Goal: Check status: Check status

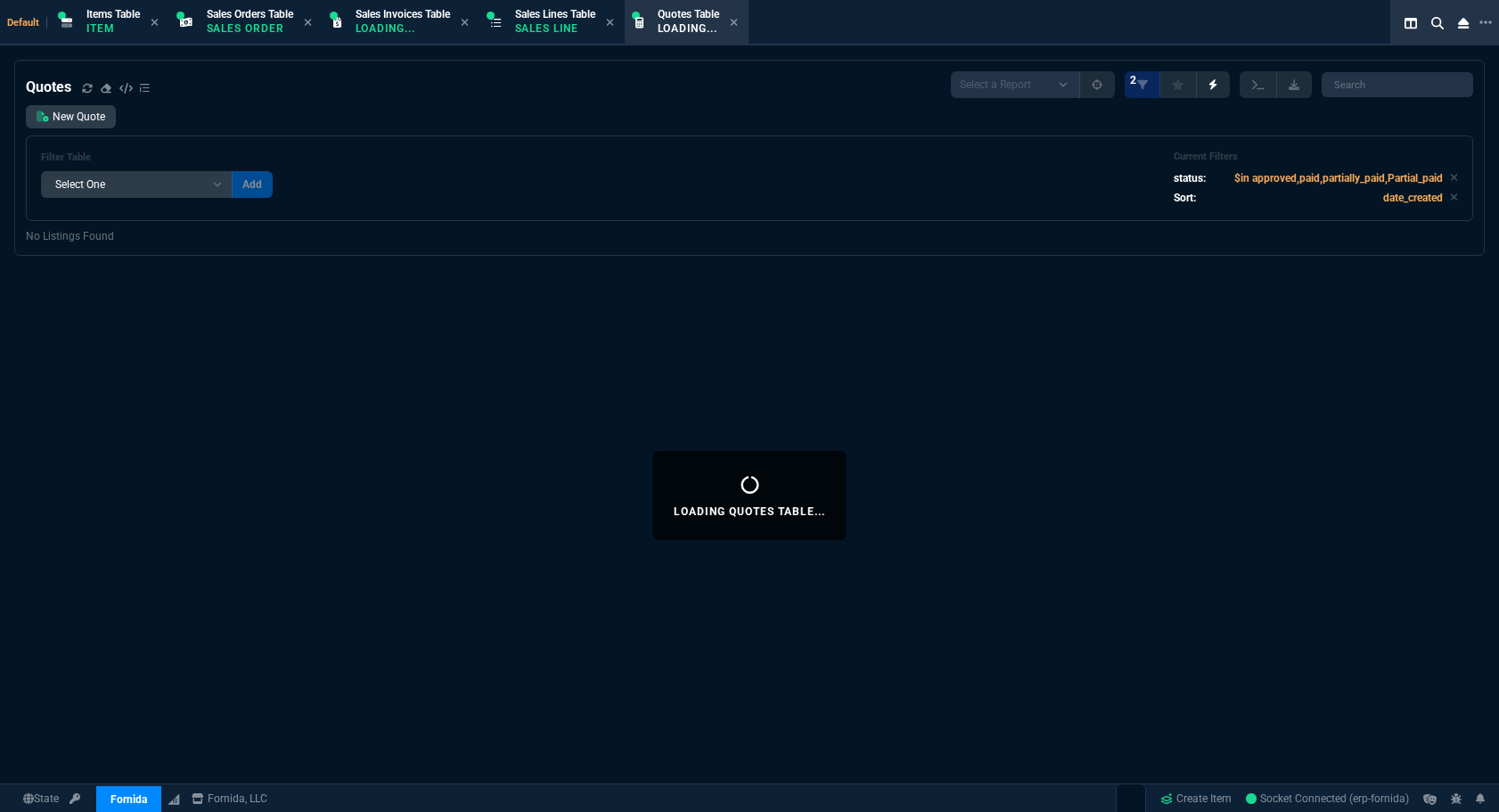
select select "12: [PERSON_NAME]"
select select
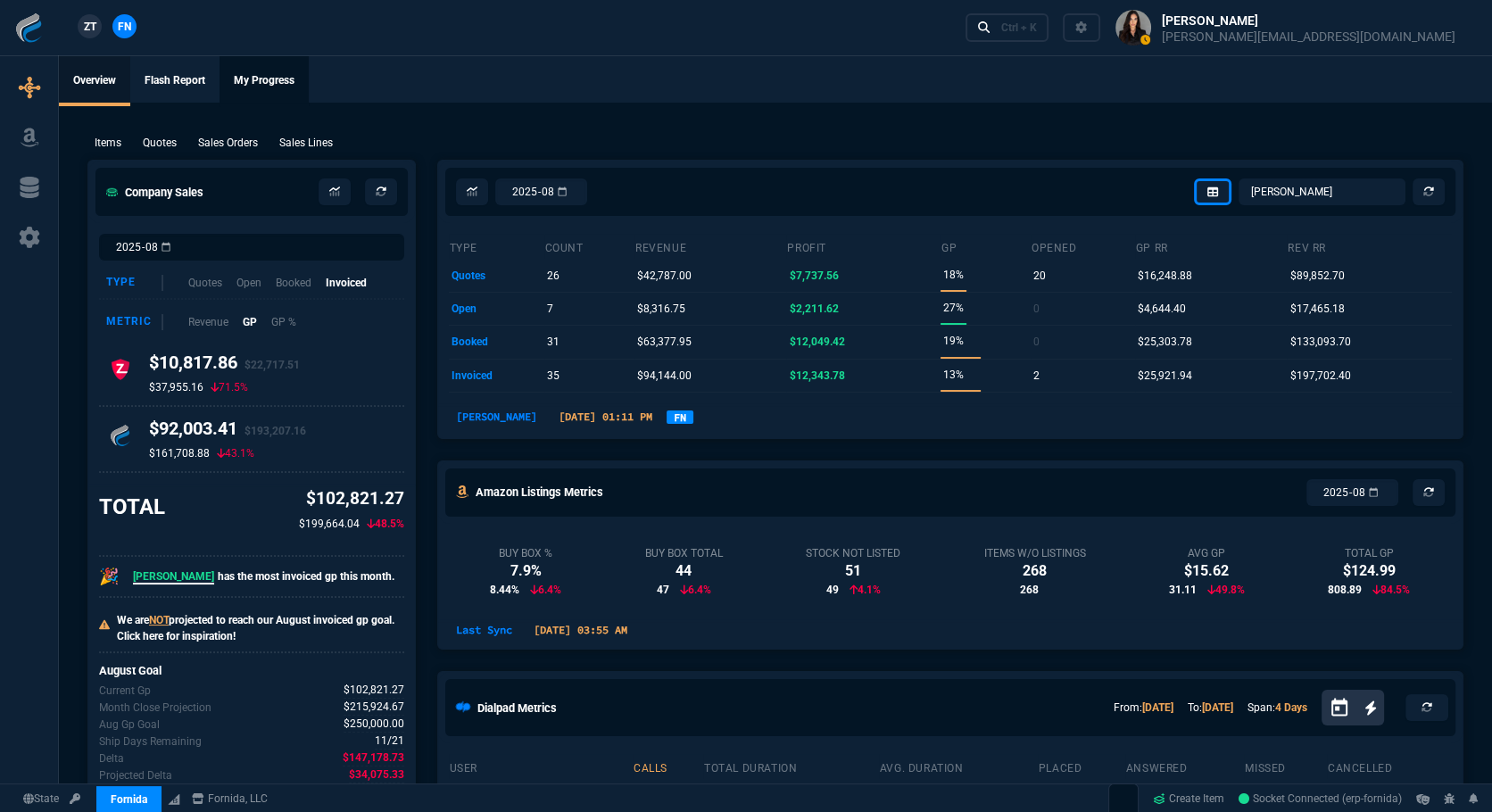
click at [263, 67] on link "My Progress" at bounding box center [264, 81] width 89 height 50
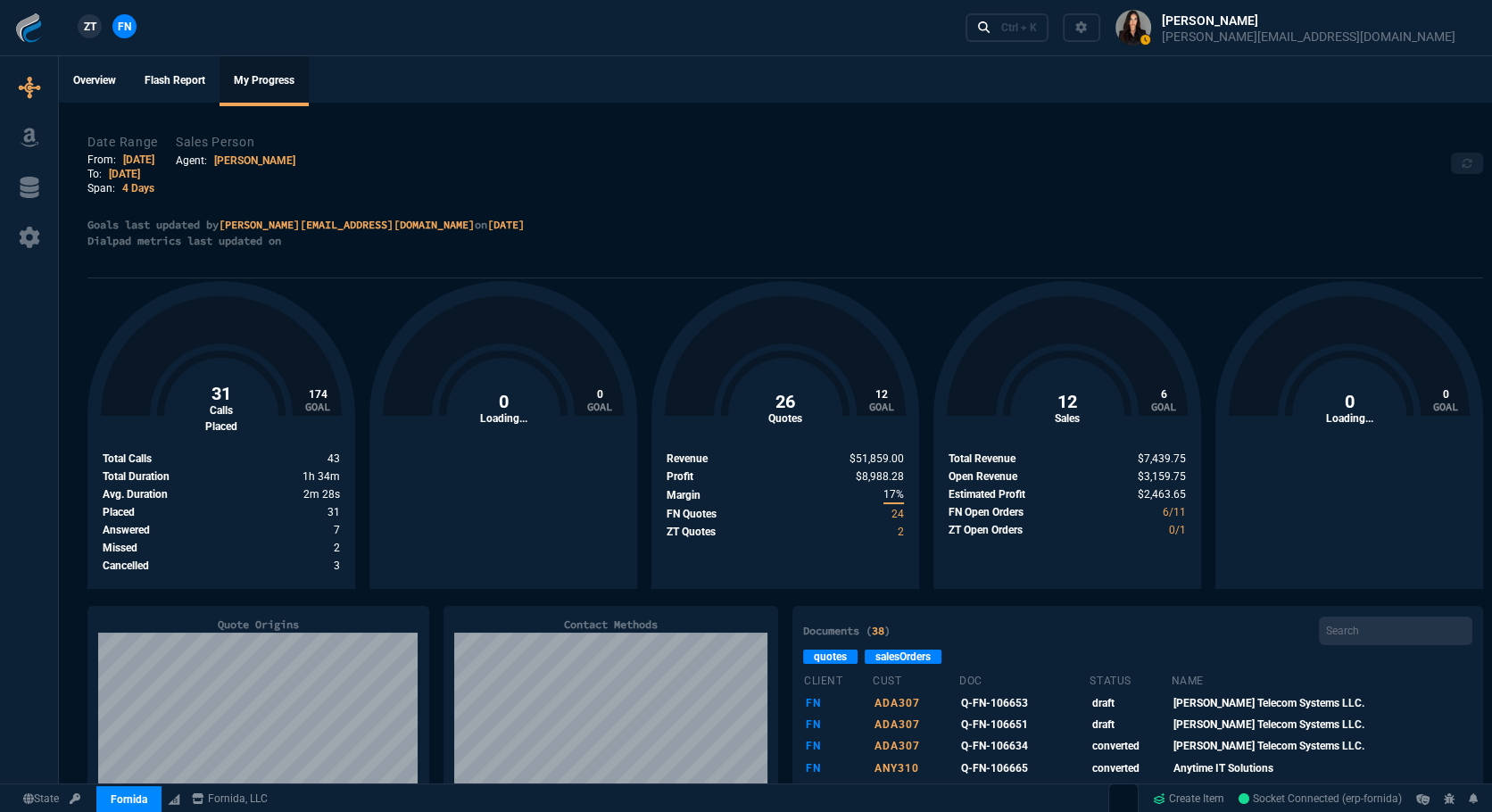
click at [133, 158] on link "[DATE]" at bounding box center [139, 159] width 31 height 12
select select "[PERSON_NAME]"
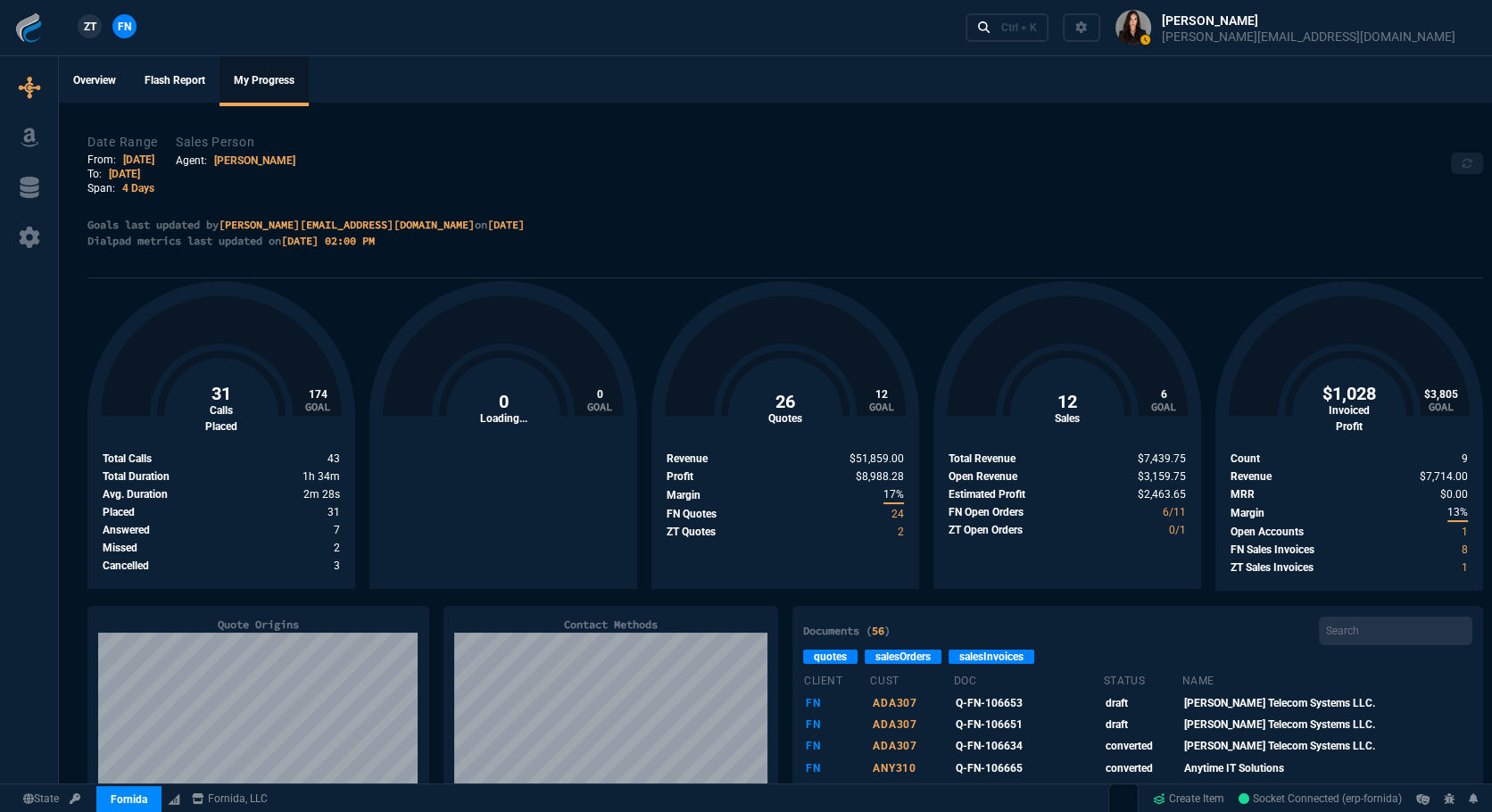
click at [131, 163] on link "[DATE]" at bounding box center [139, 159] width 31 height 12
select select "[PERSON_NAME]"
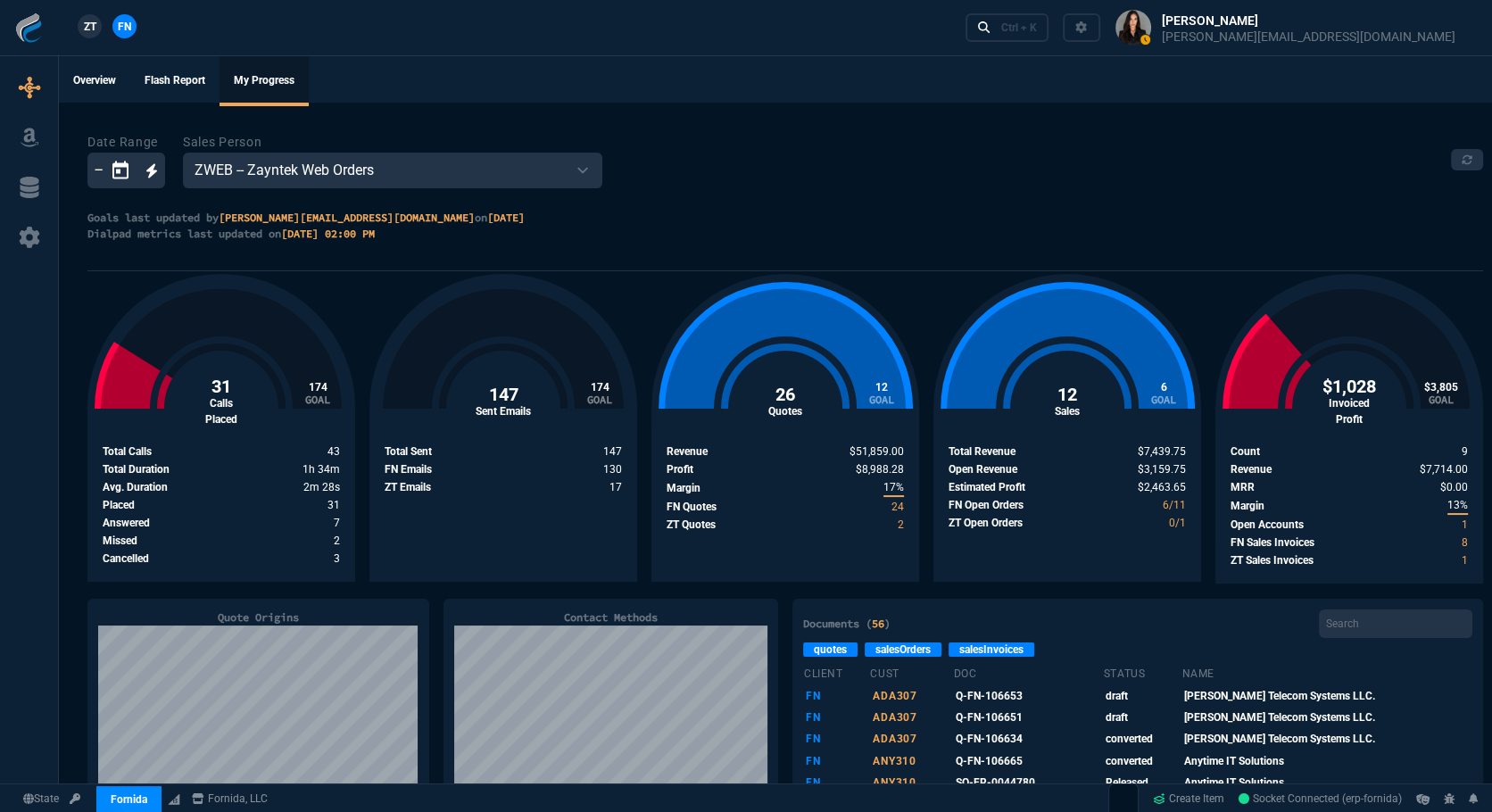
click at [130, 173] on icon "Open calendar" at bounding box center [119, 169] width 21 height 21
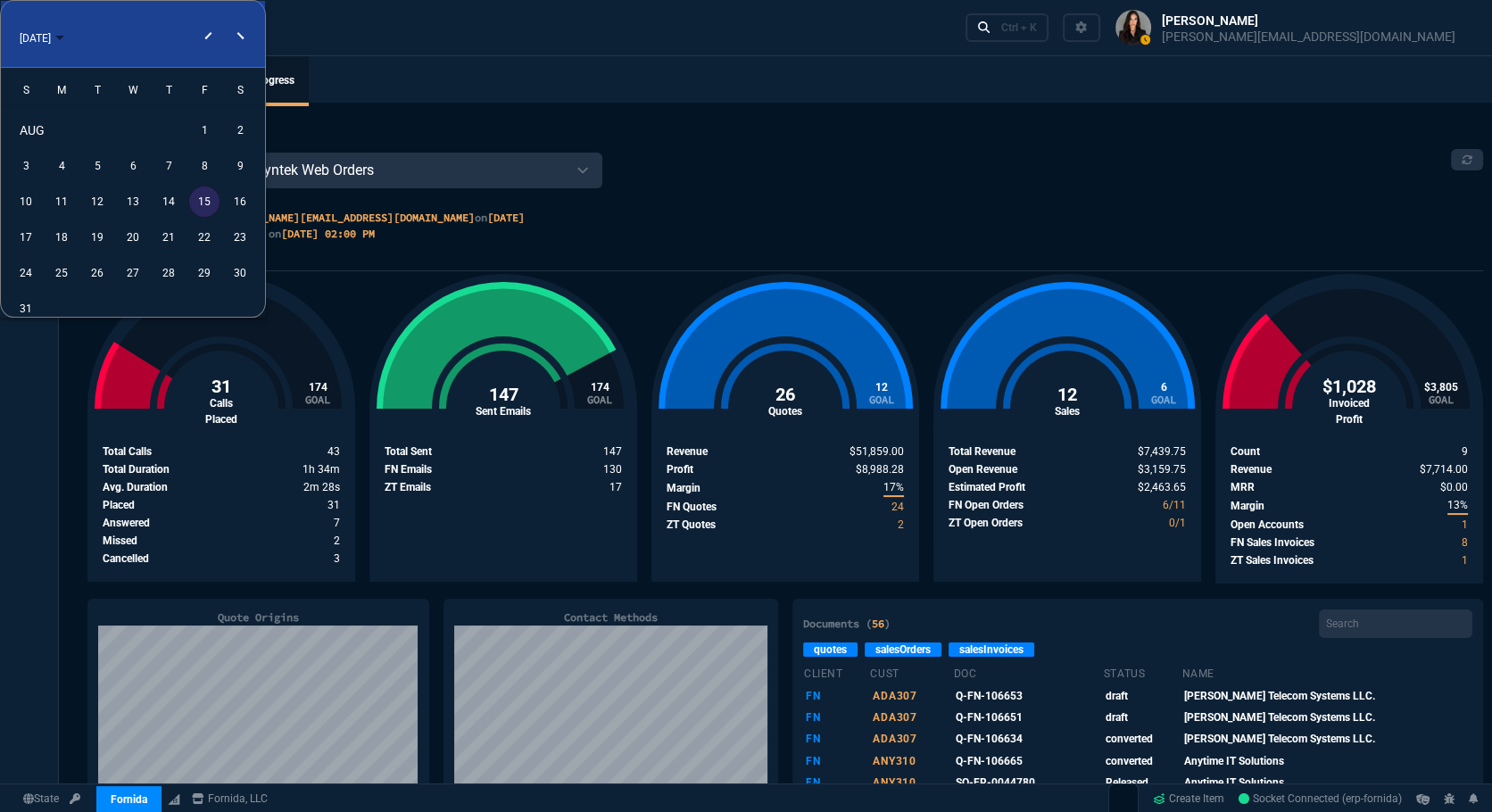
click at [59, 202] on div "11" at bounding box center [61, 201] width 32 height 32
click at [207, 202] on div "15" at bounding box center [204, 201] width 32 height 32
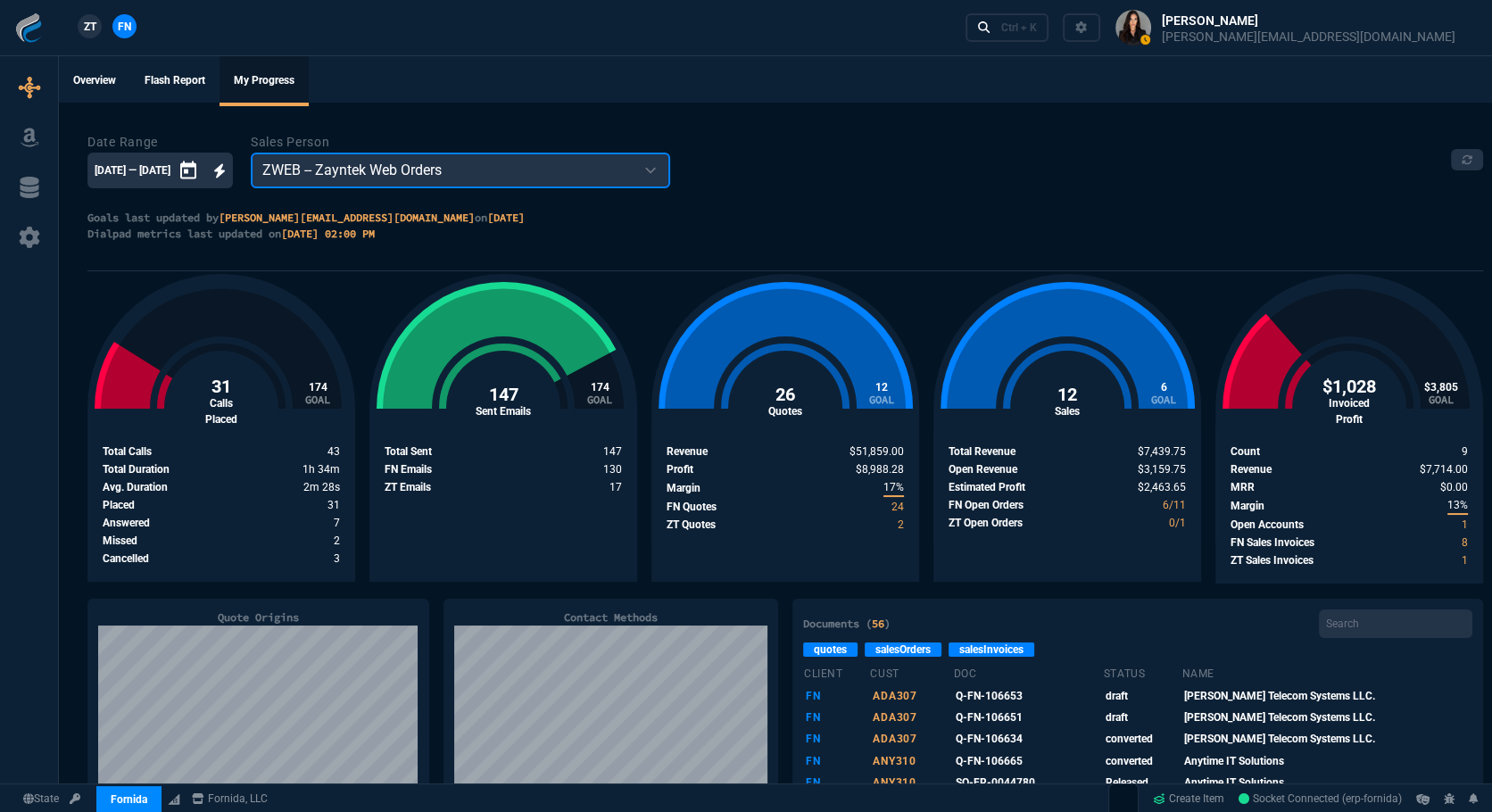
click at [464, 183] on select "ZWEB -- Zayntek Web Orders WEB0 -- Web Sales - Joma Tech VIMI -- Victor Miller …" at bounding box center [460, 170] width 420 height 36
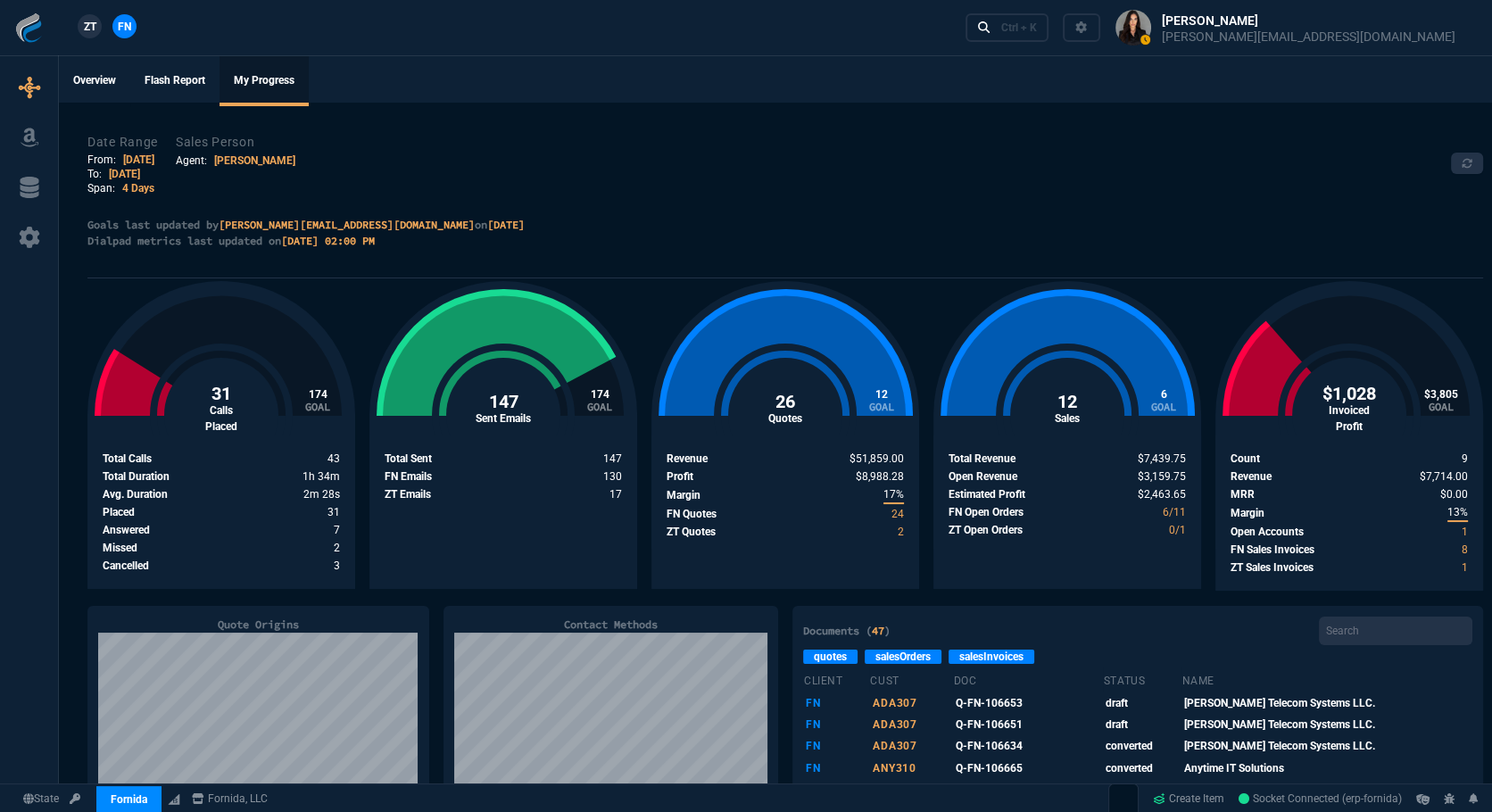
click at [229, 161] on link "[PERSON_NAME]" at bounding box center [255, 160] width 81 height 12
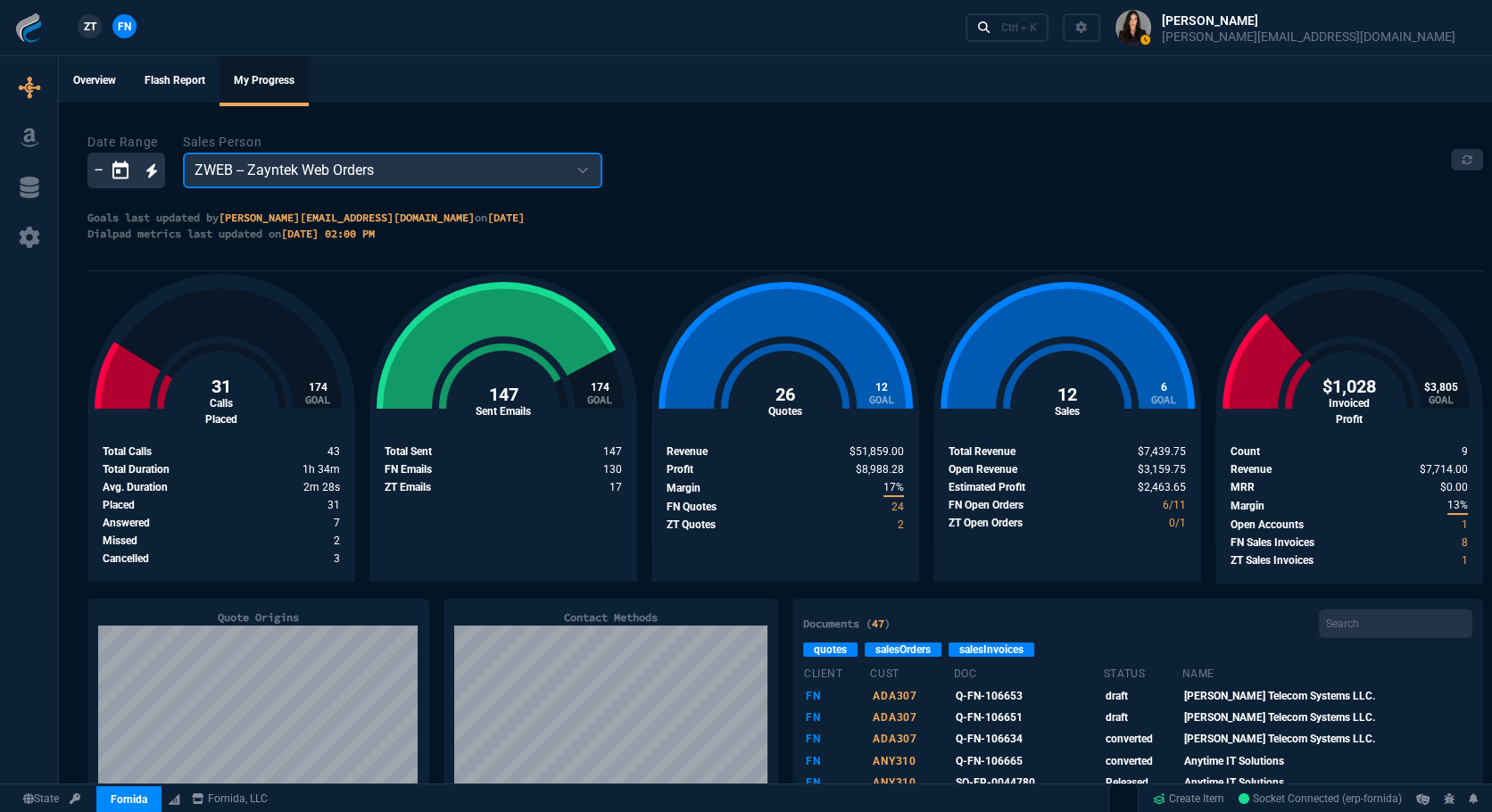
click at [311, 162] on select "ZWEB -- Zayntek Web Orders WEB0 -- Web Sales - Joma Tech VIMI -- Victor Miller …" at bounding box center [392, 170] width 420 height 36
select select "SHAD"
click at [182, 153] on select "ZWEB -- Zayntek Web Orders WEB0 -- Web Sales - Joma Tech VIMI -- Victor Miller …" at bounding box center [392, 170] width 420 height 36
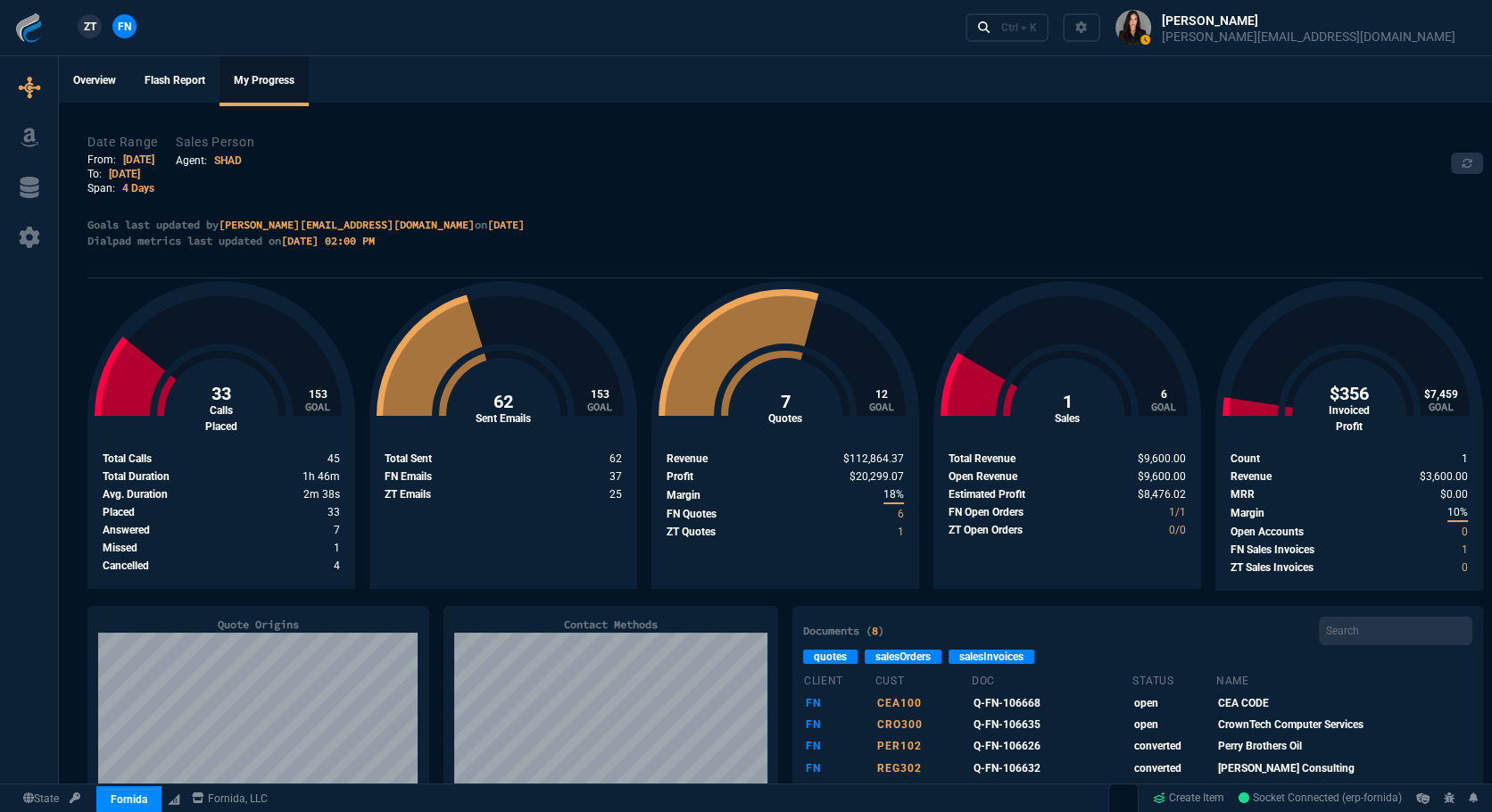
click at [760, 173] on div "Date Range From: 8/11/25 To: 8/15/25 Span: 4 Days Sales Person Agent: SHAD" at bounding box center [784, 163] width 1396 height 64
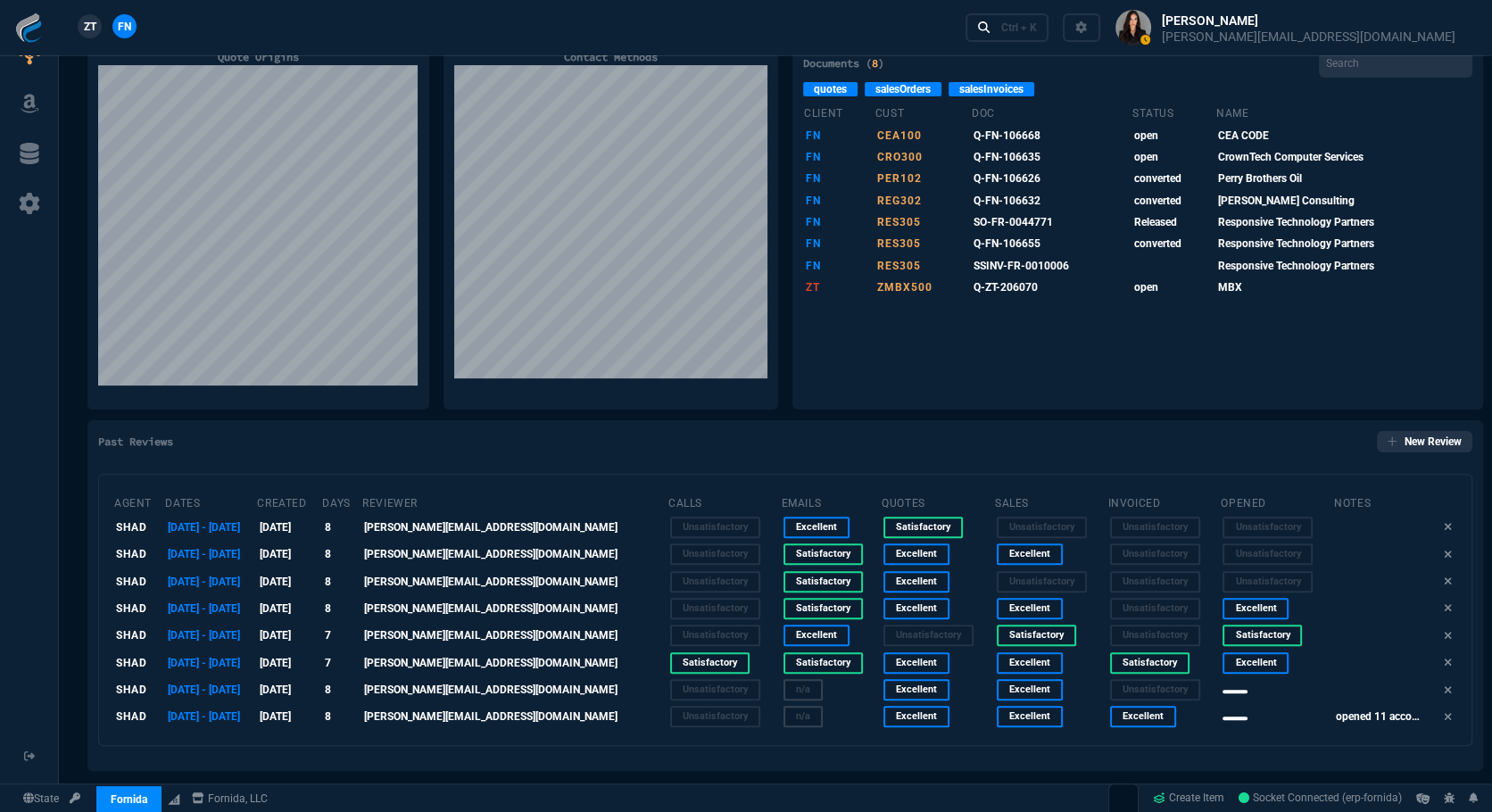
scroll to position [623, 0]
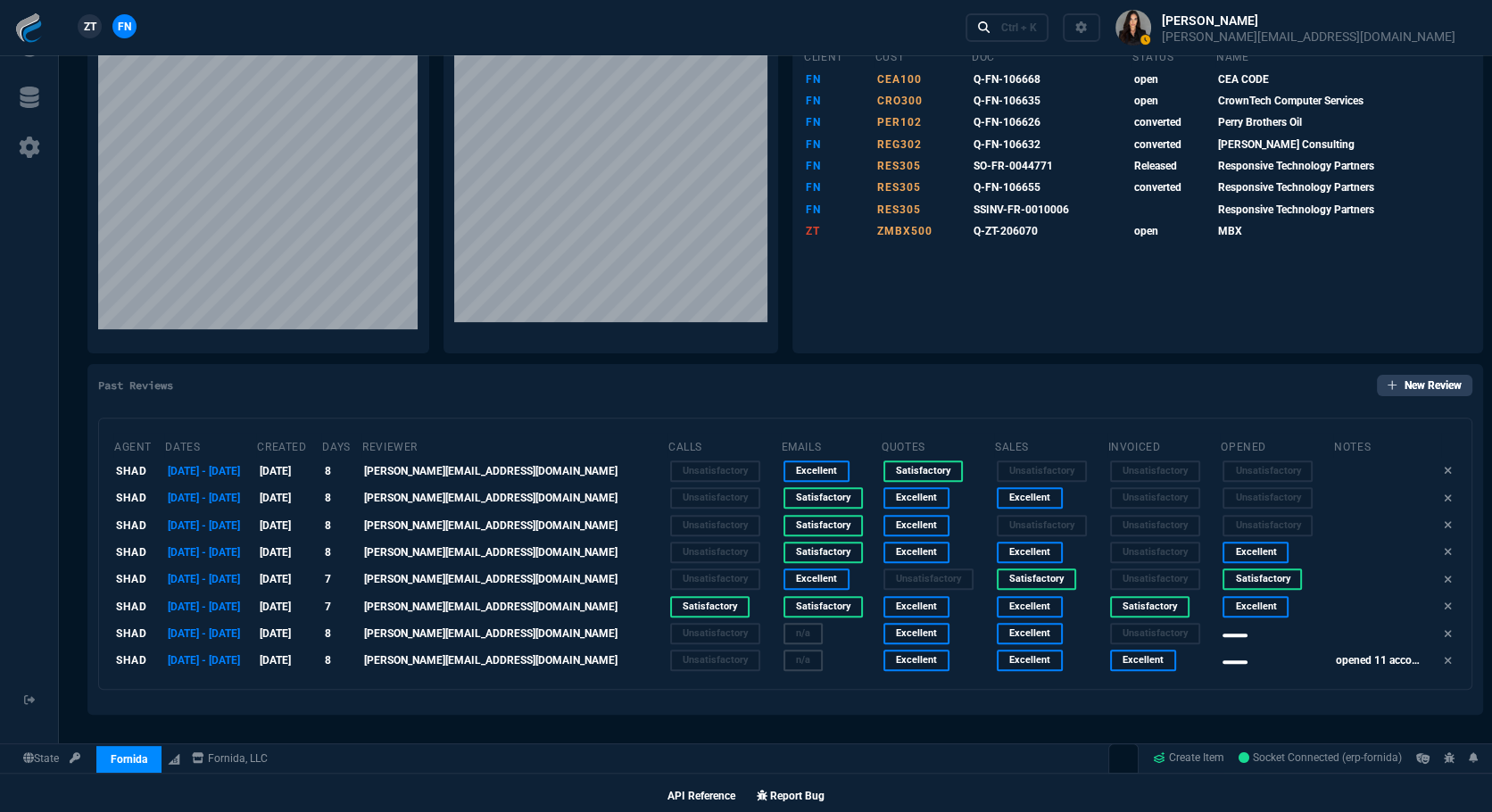
click at [1411, 375] on link "New Review" at bounding box center [1423, 385] width 95 height 21
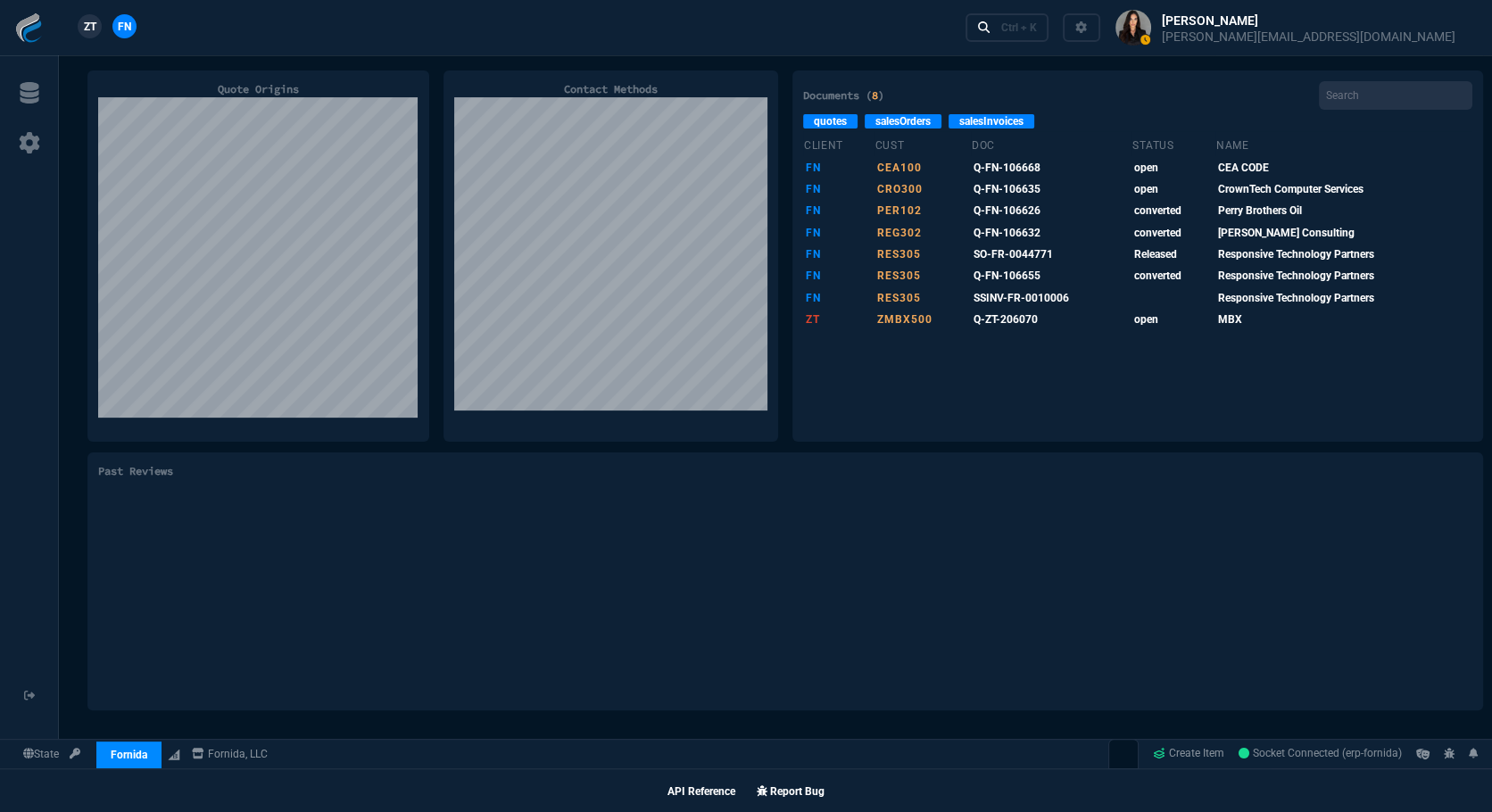
select select "Unsatisfactory"
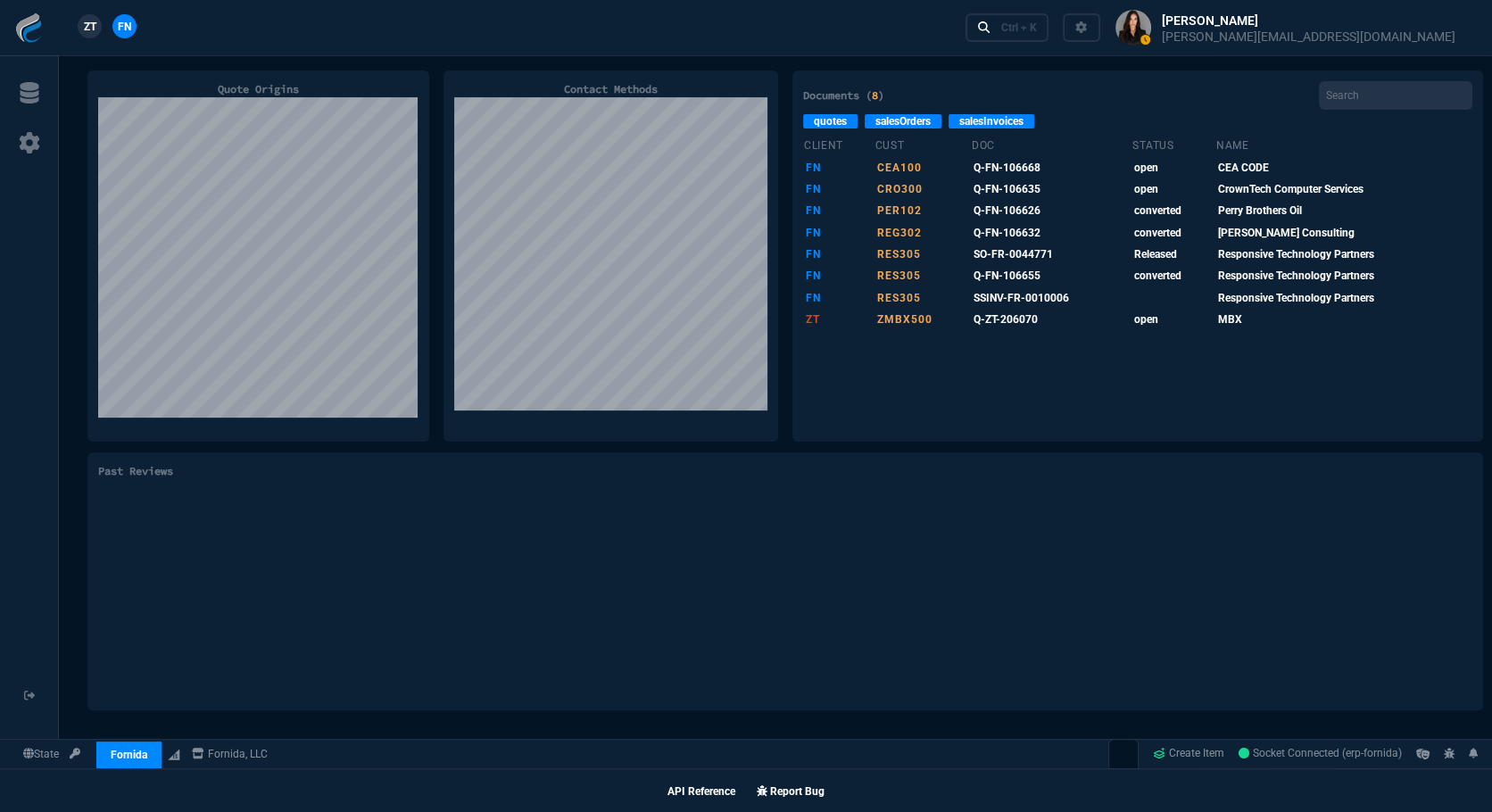
select select "Unsatisfactory"
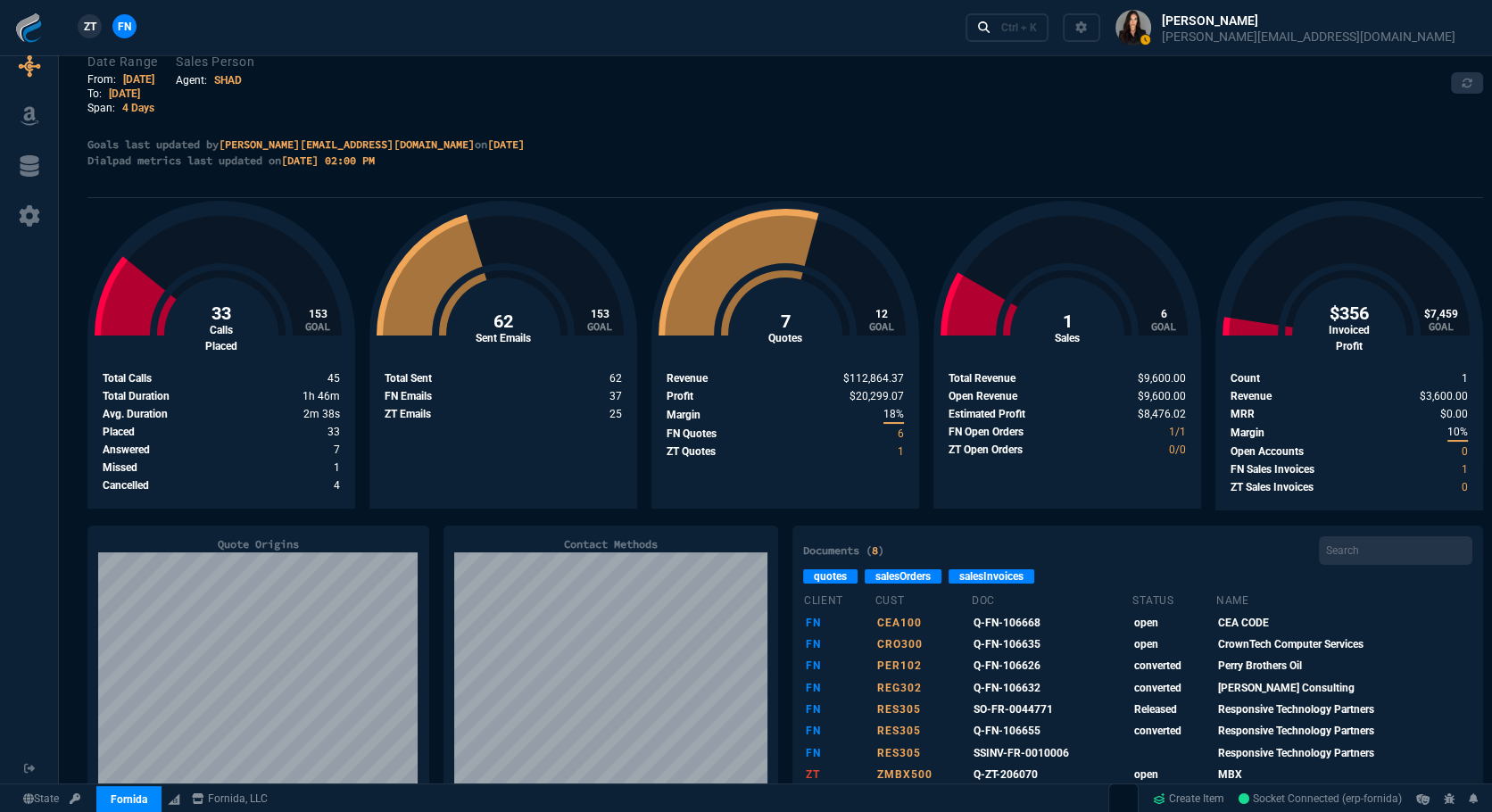
scroll to position [0, 0]
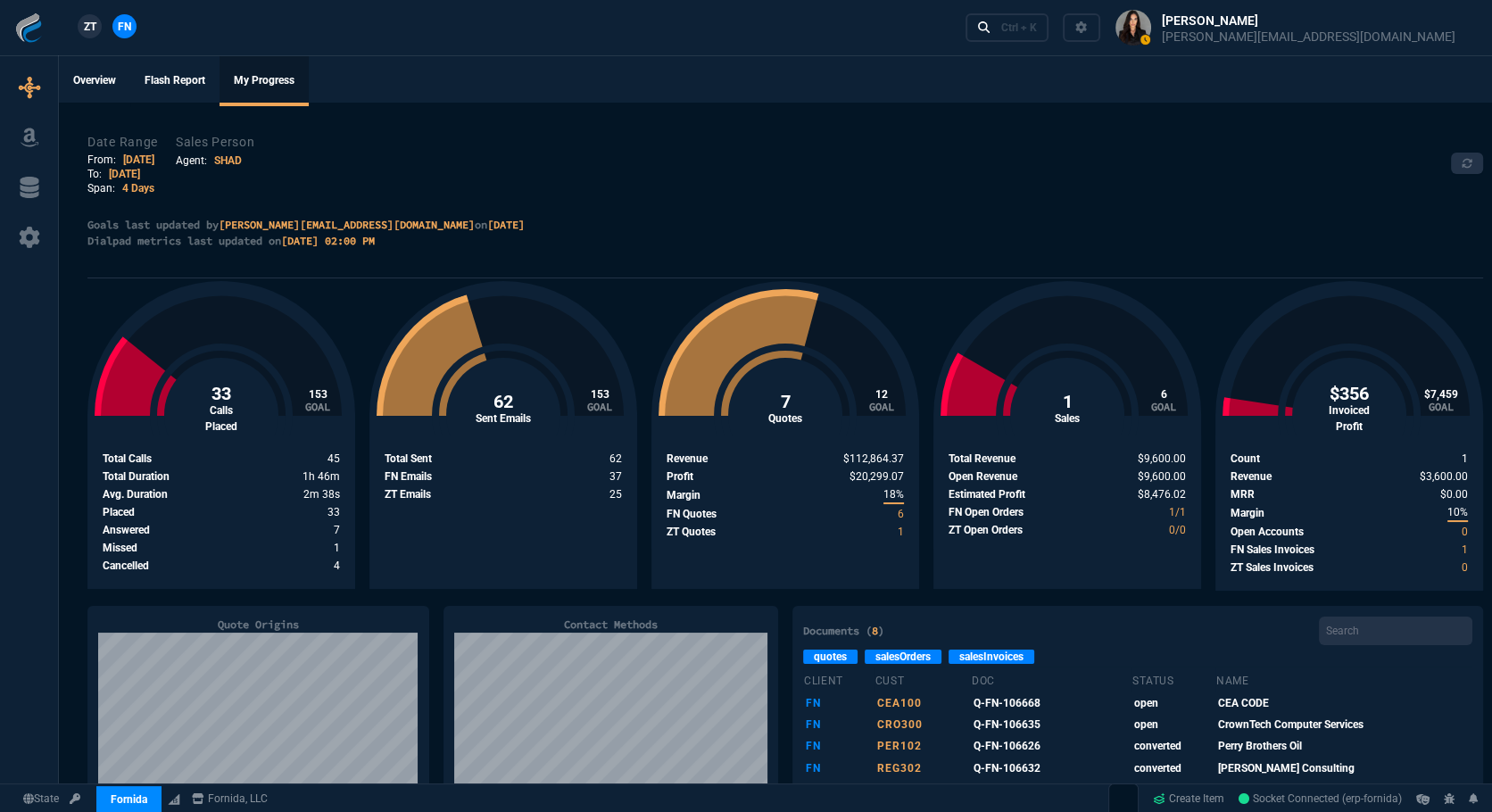
click at [131, 159] on link "[DATE]" at bounding box center [139, 159] width 31 height 12
select select "SHAD"
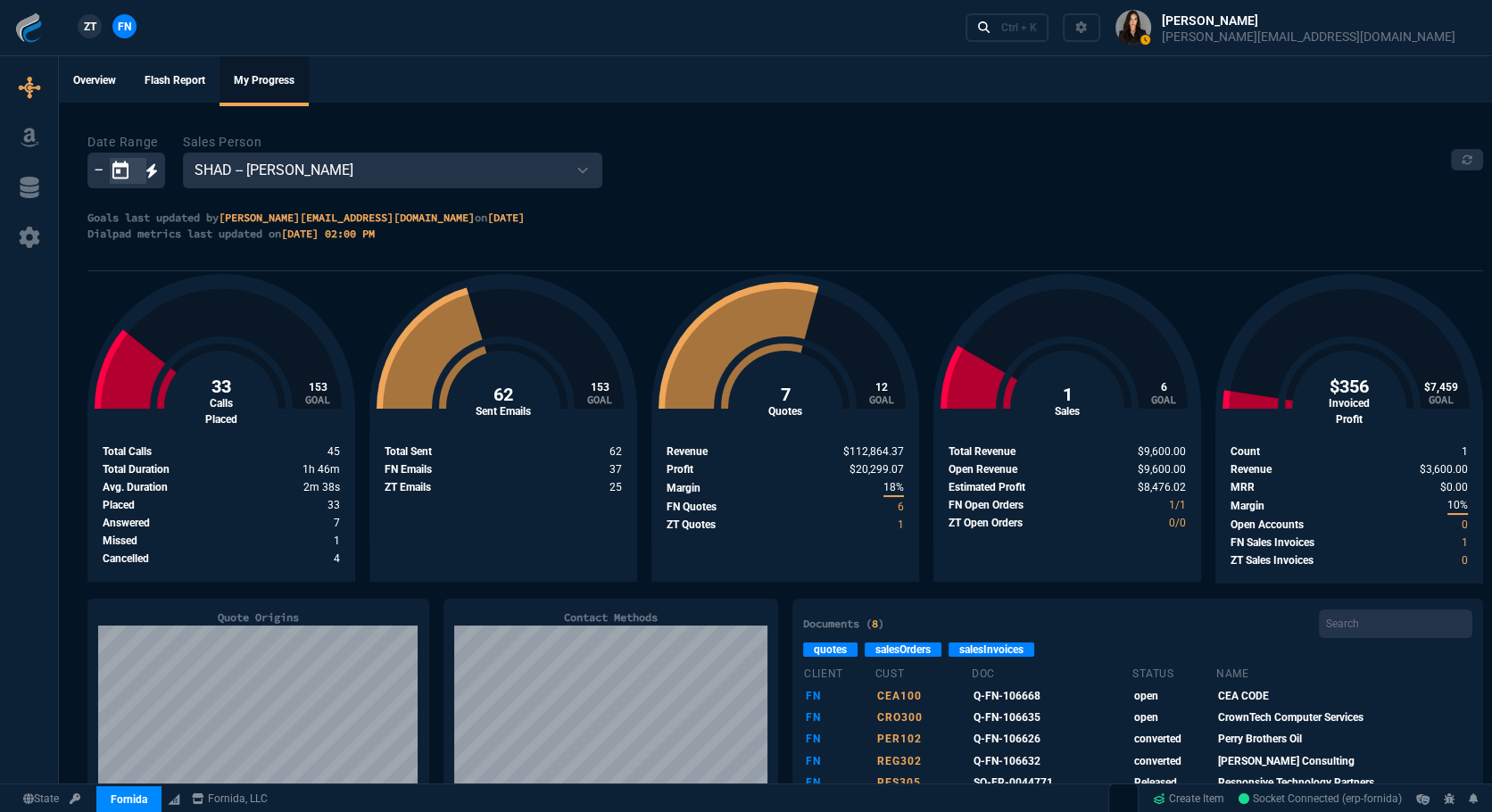
click at [125, 175] on icon "Open calendar" at bounding box center [119, 169] width 21 height 21
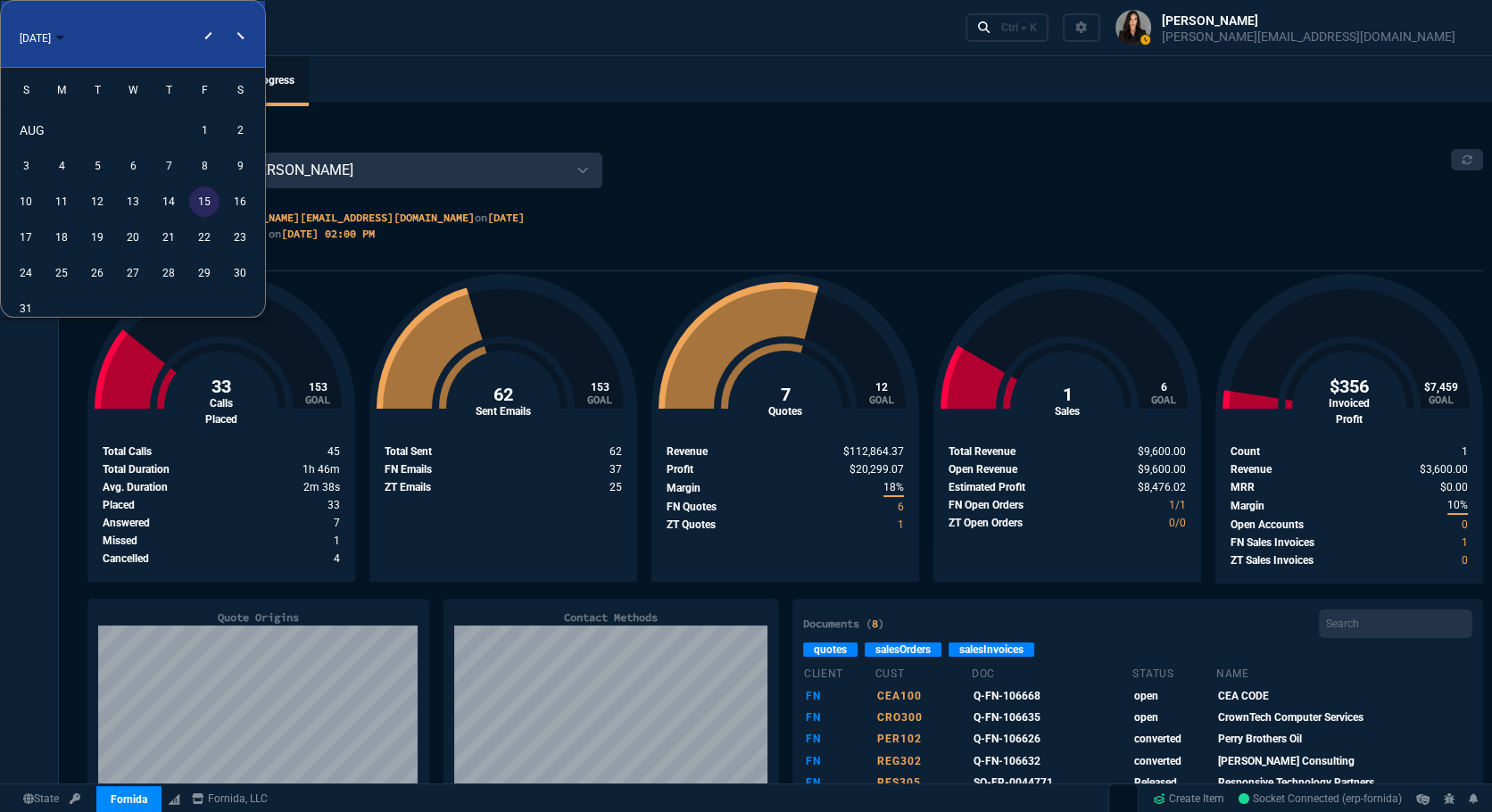
click at [71, 173] on div "4" at bounding box center [61, 166] width 32 height 32
click at [202, 173] on div "8" at bounding box center [204, 166] width 32 height 32
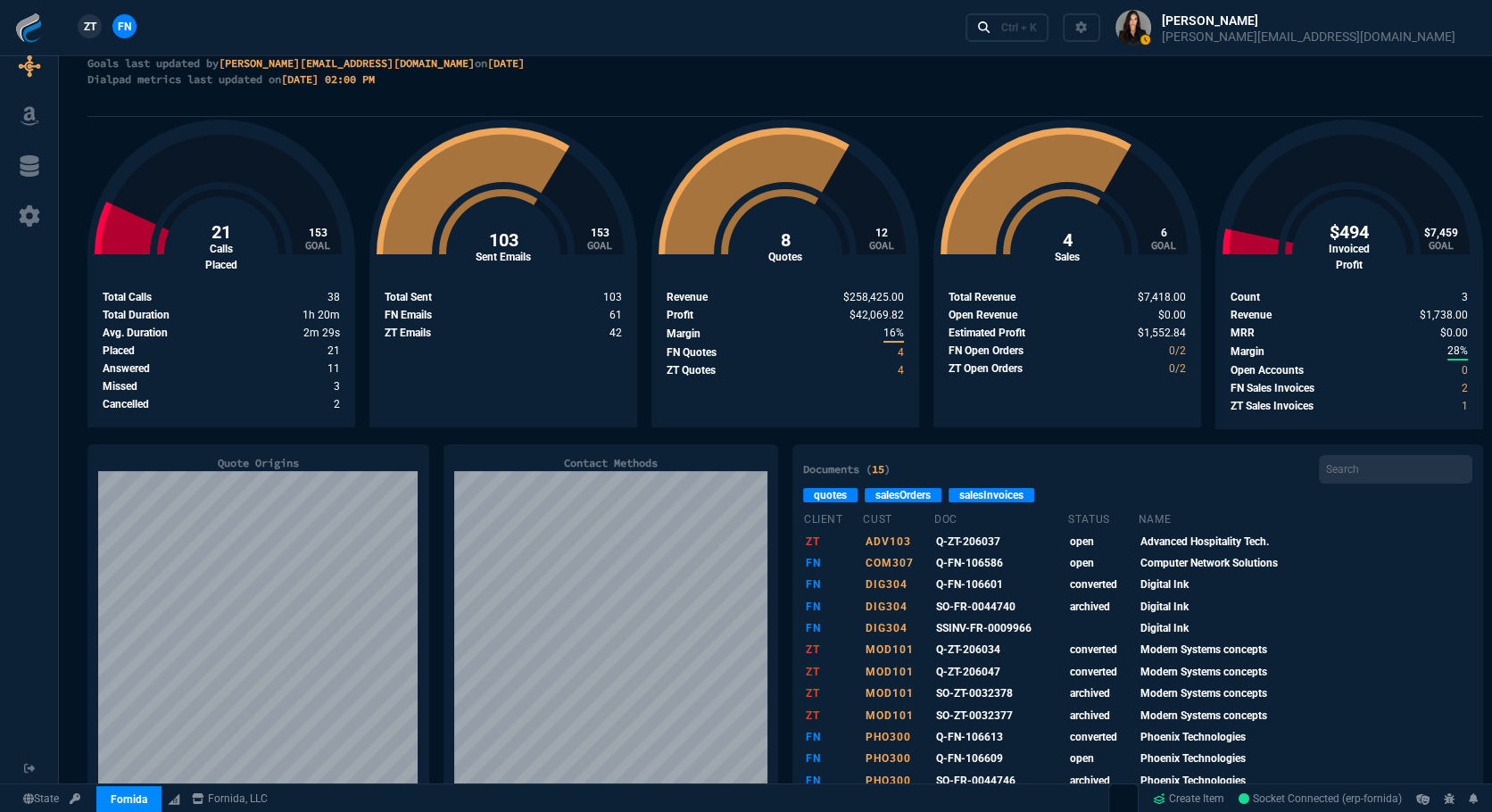
scroll to position [324, 0]
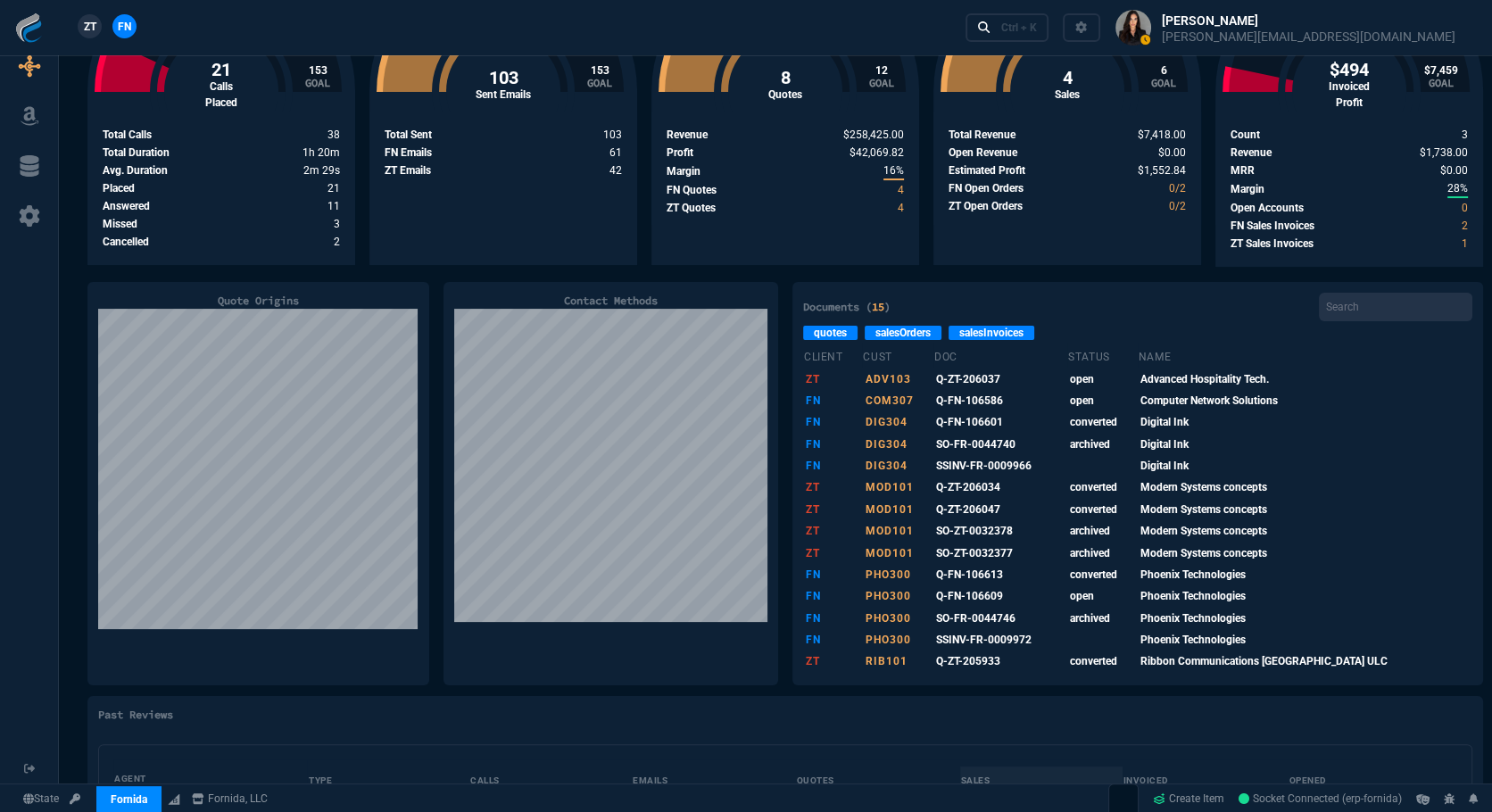
click at [833, 334] on link "quotes" at bounding box center [830, 332] width 55 height 14
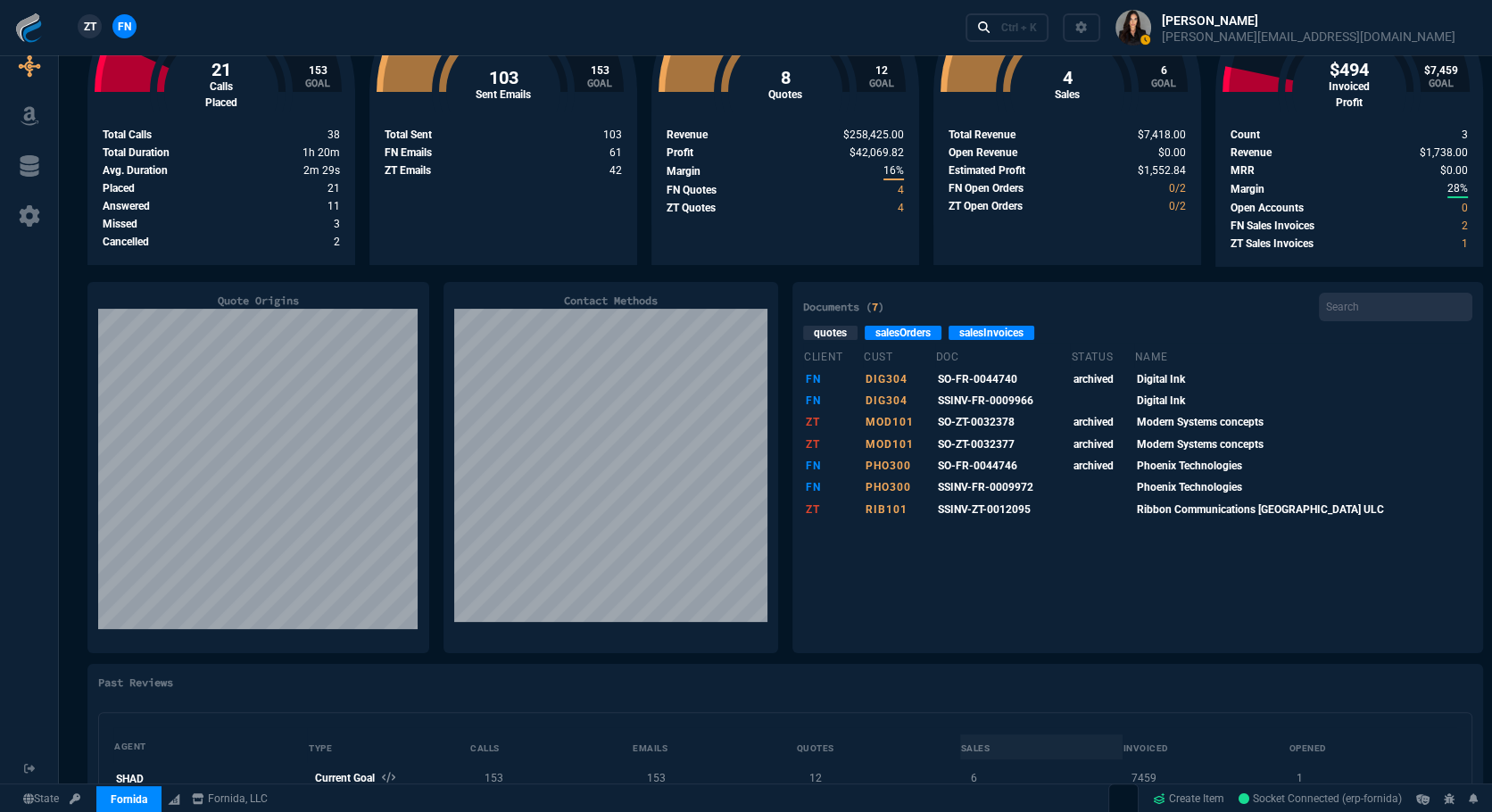
click at [875, 332] on link "salesOrders" at bounding box center [902, 332] width 77 height 14
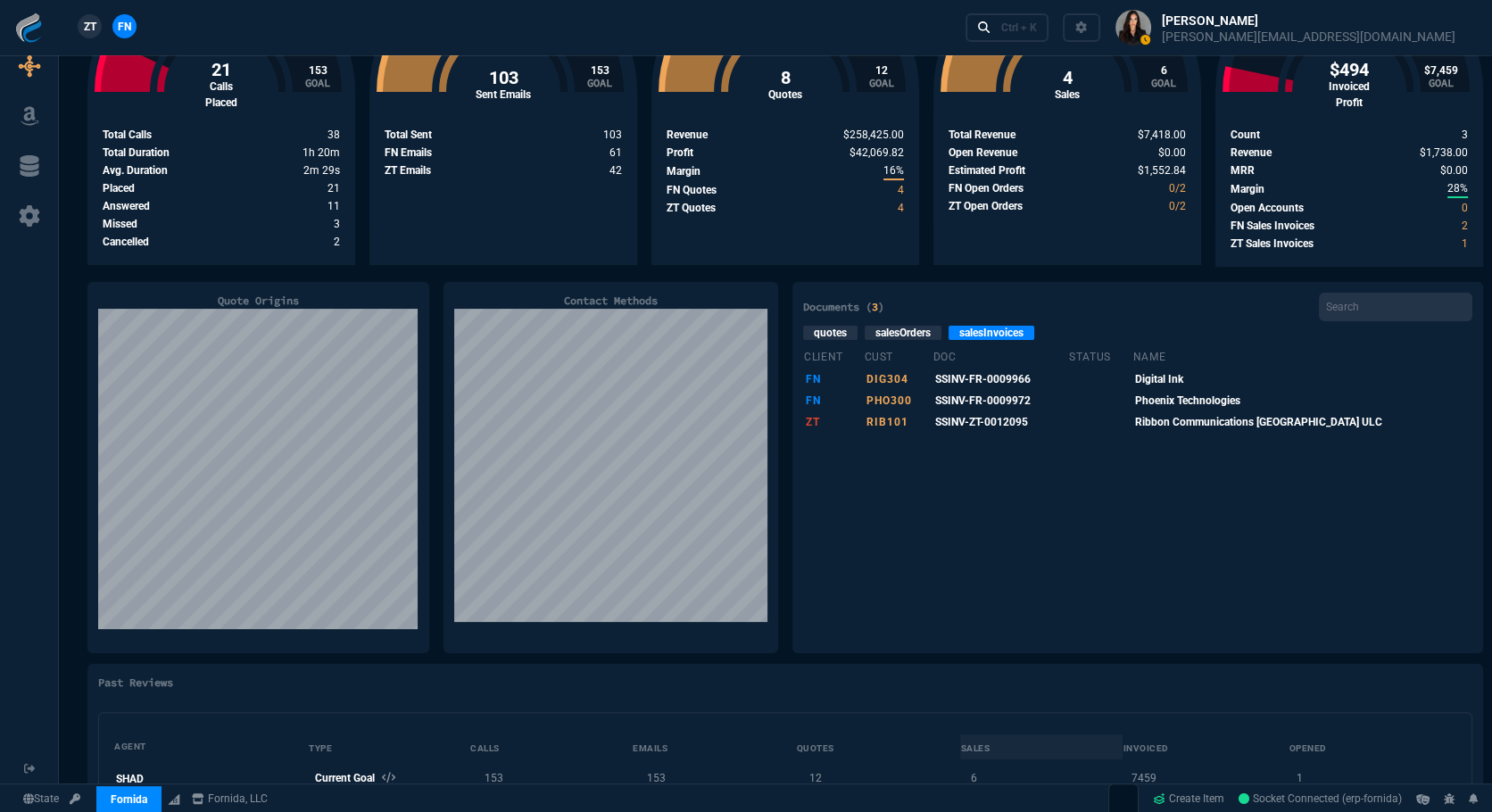
click at [993, 330] on link "salesInvoices" at bounding box center [991, 332] width 85 height 14
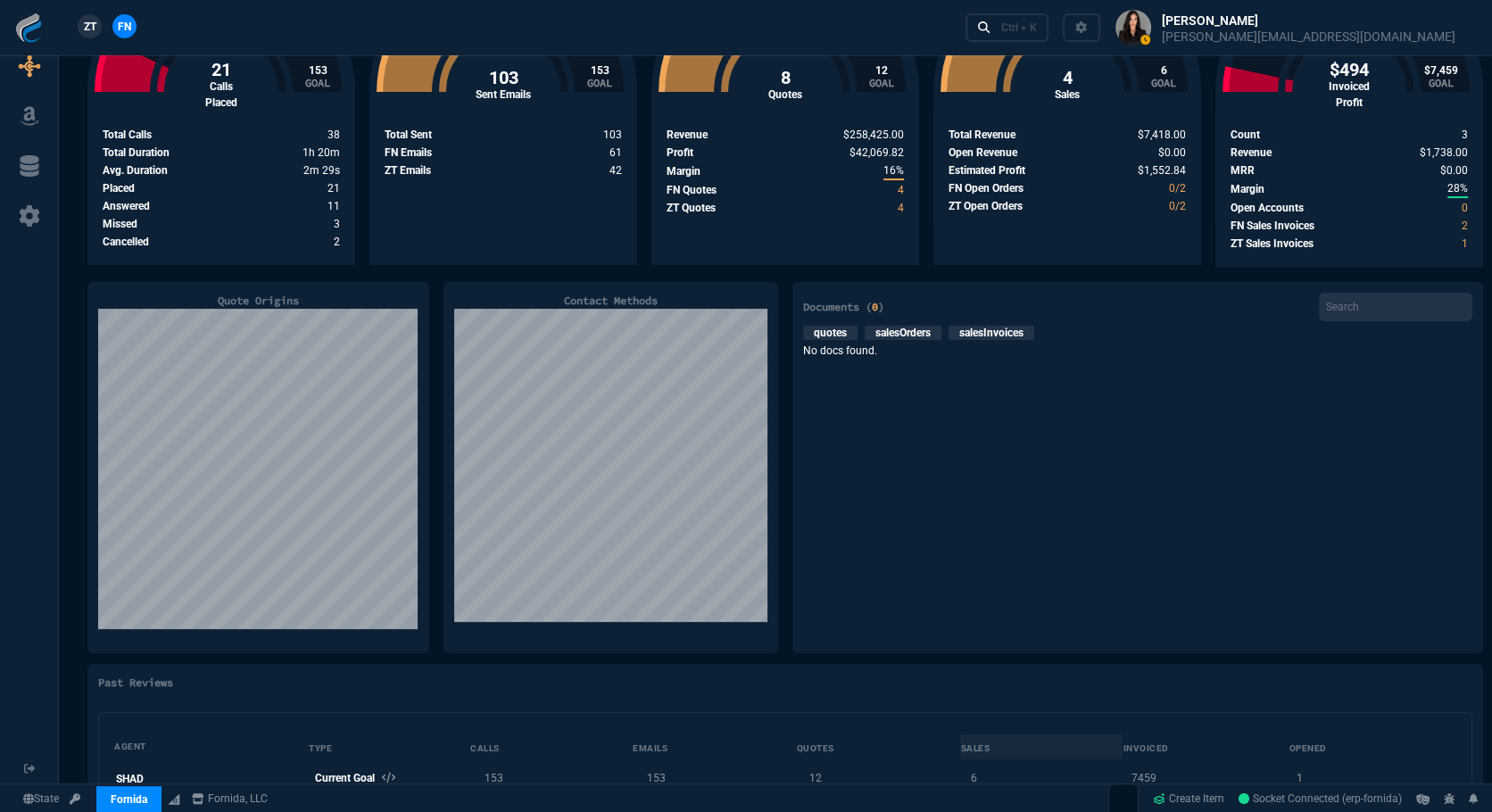
click at [821, 331] on link "quotes" at bounding box center [830, 332] width 55 height 14
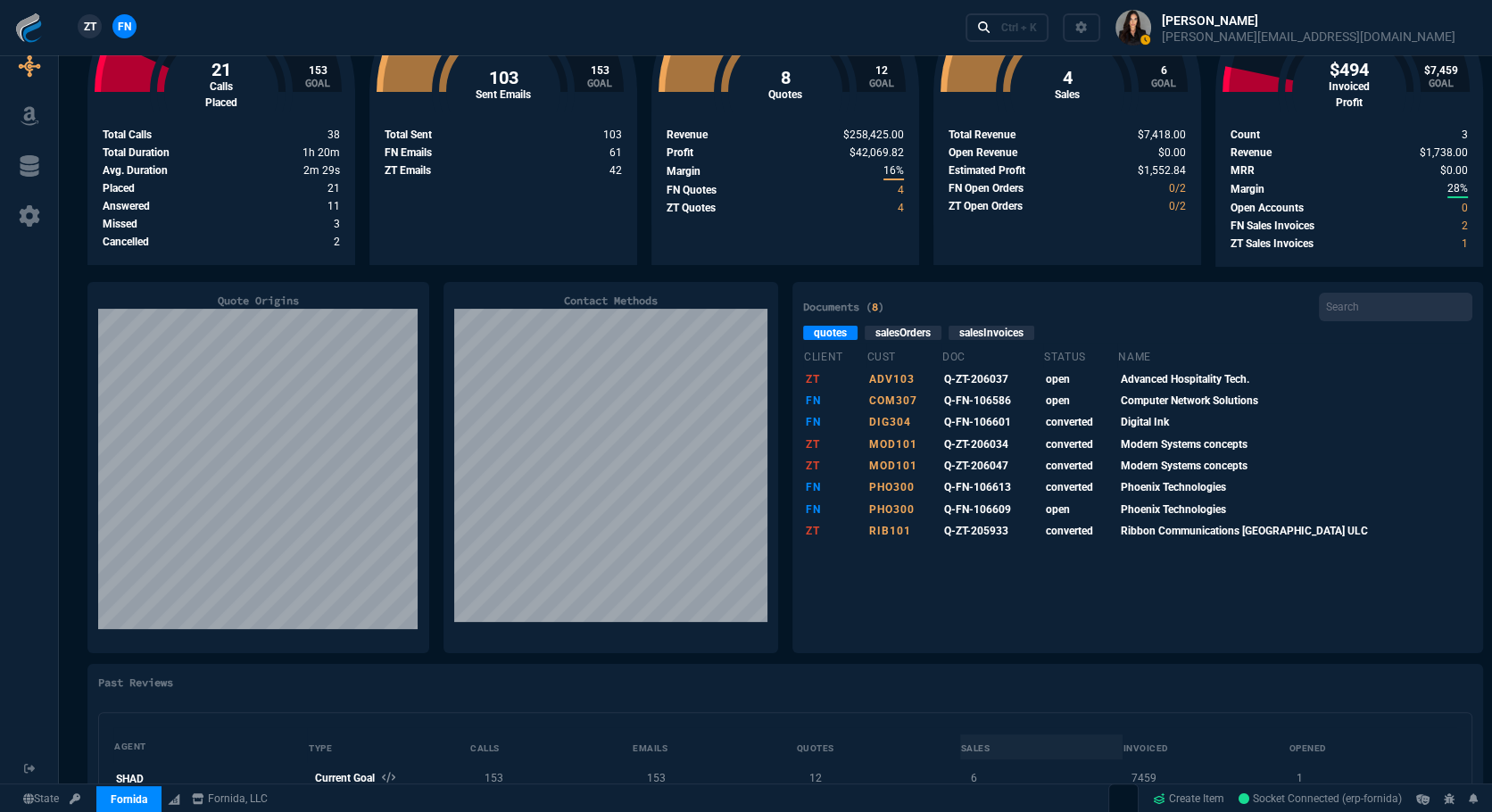
click at [882, 328] on link "salesOrders" at bounding box center [902, 332] width 77 height 14
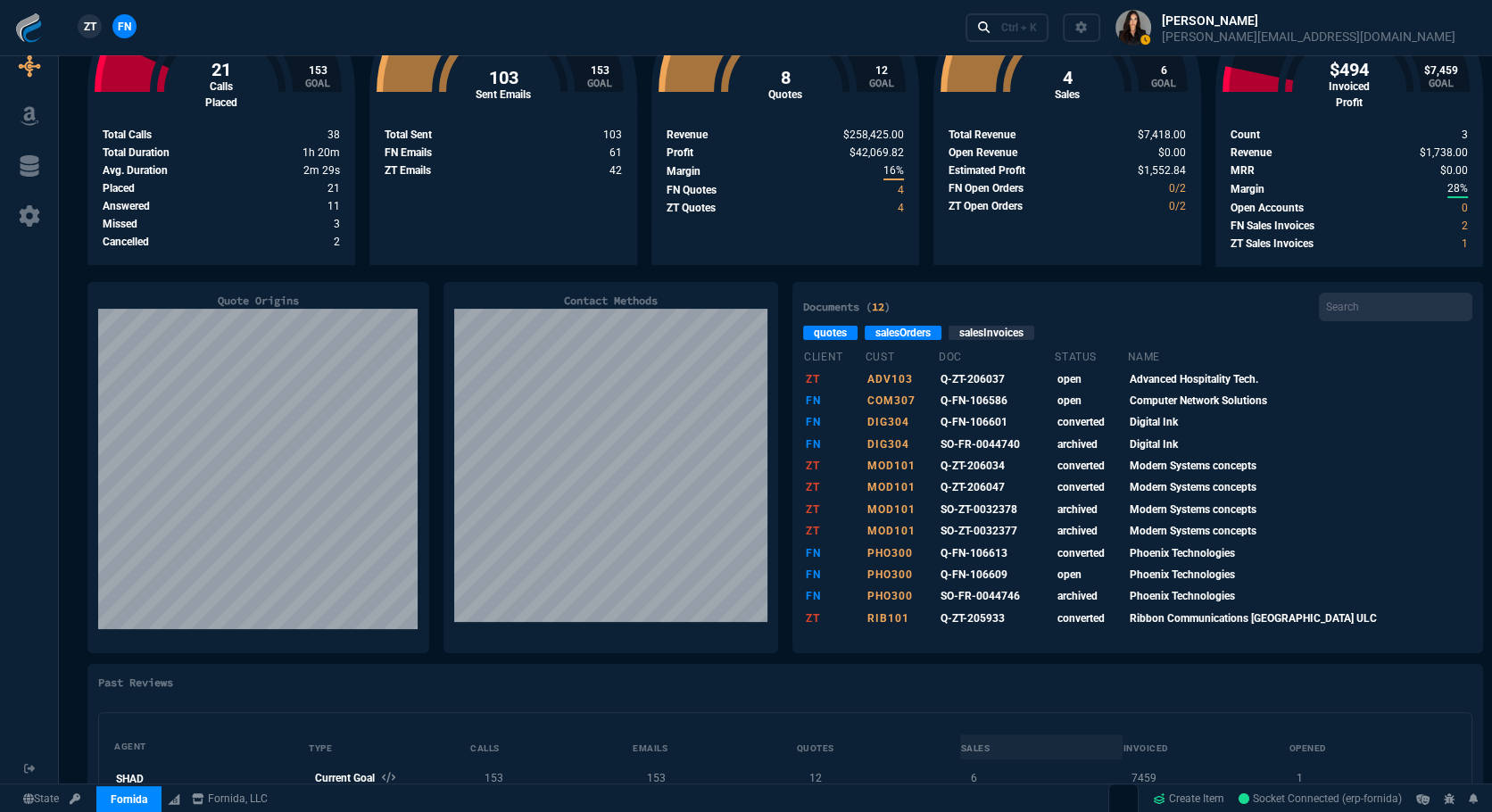
click at [830, 328] on link "quotes" at bounding box center [830, 332] width 55 height 14
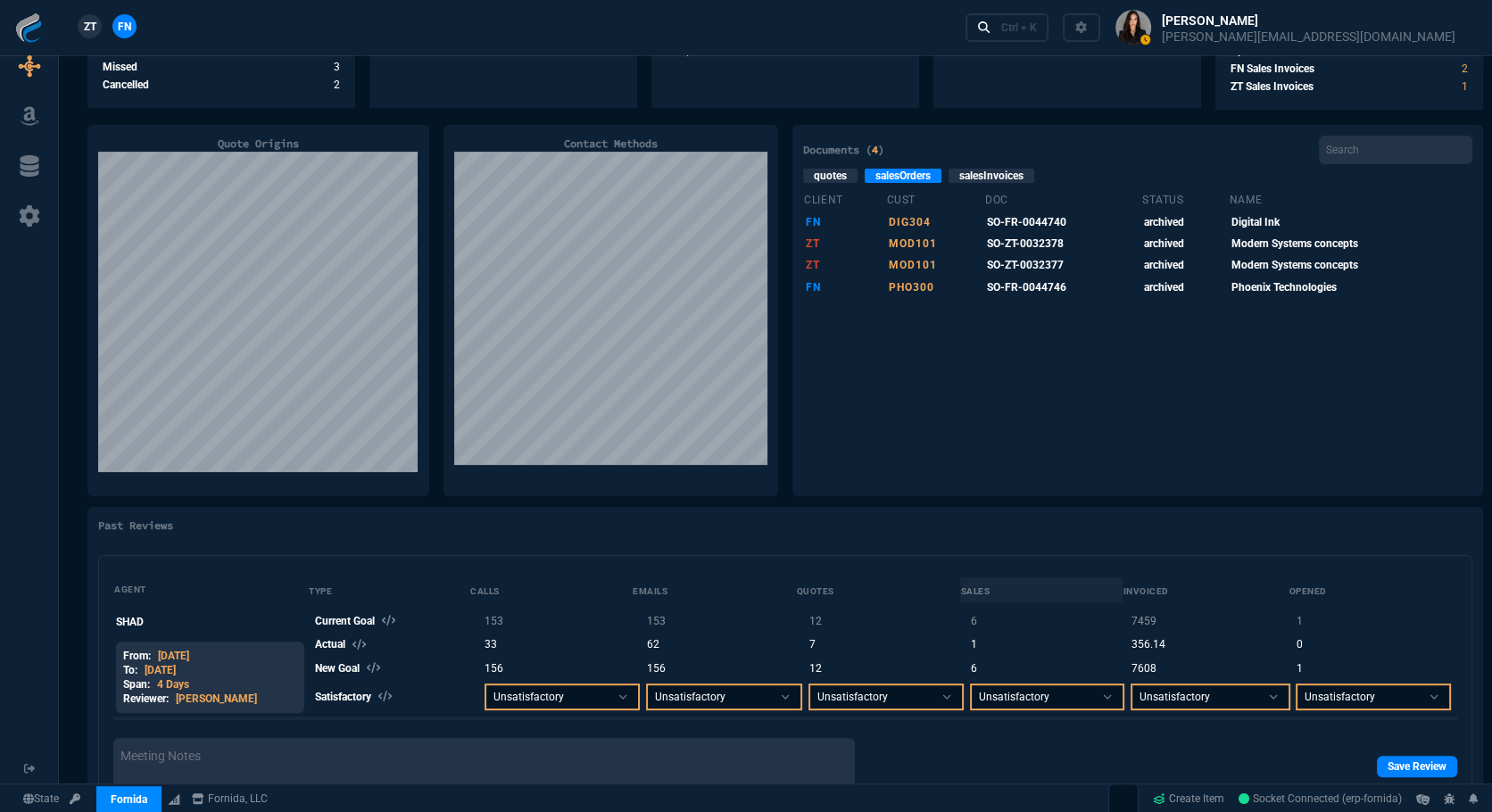
scroll to position [643, 0]
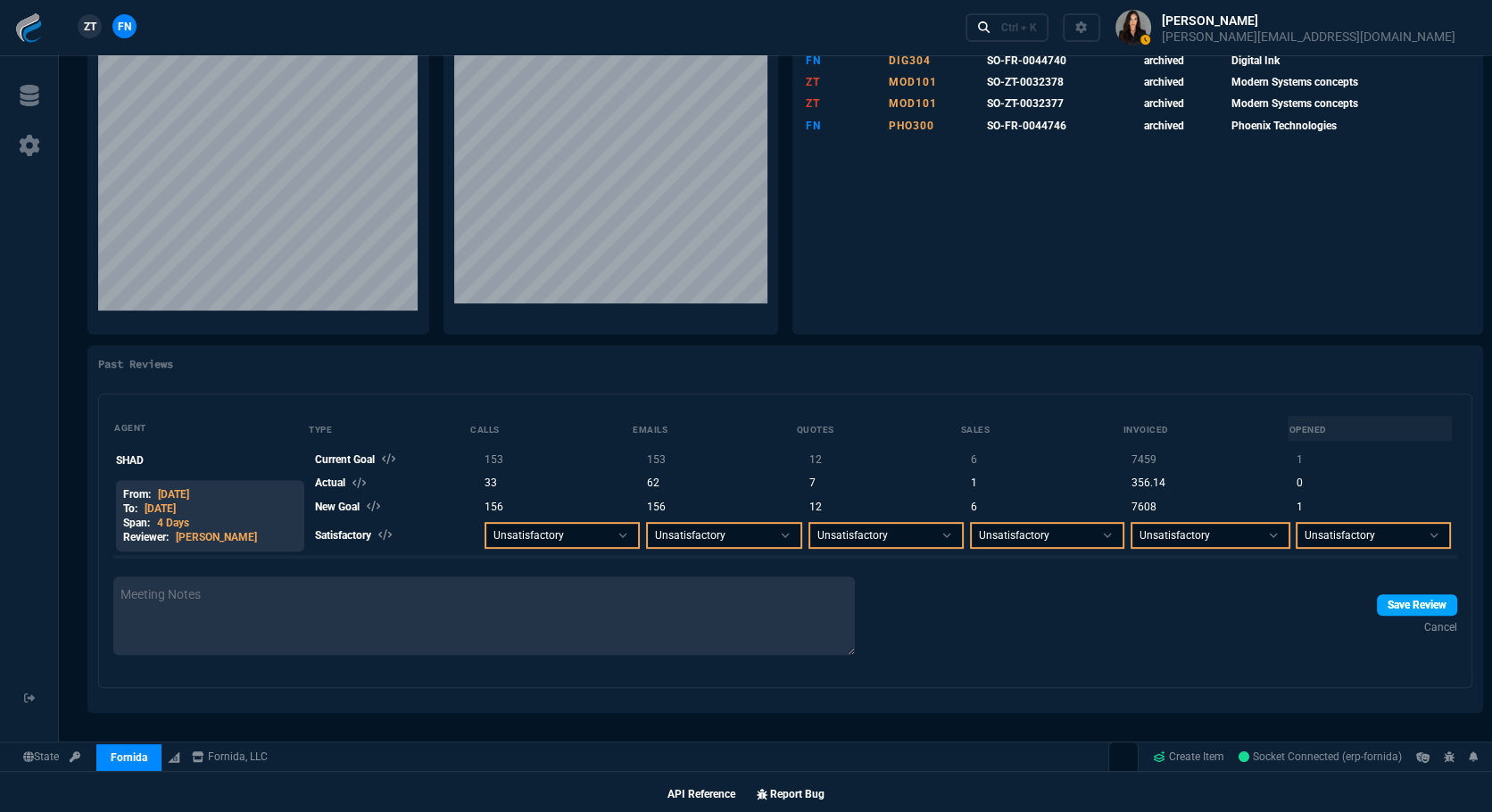
click at [1405, 611] on link "Save Review" at bounding box center [1416, 605] width 81 height 21
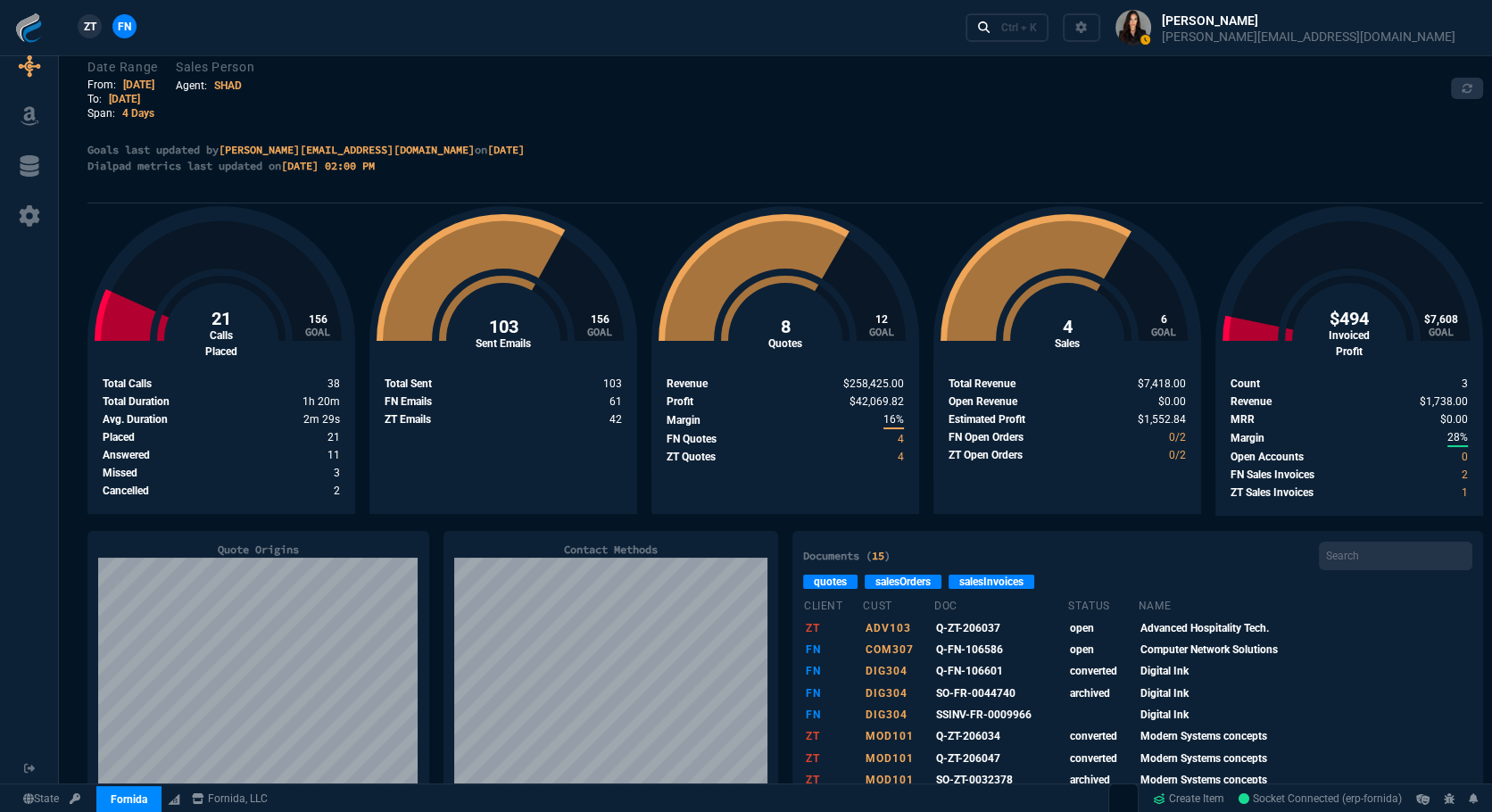
scroll to position [0, 0]
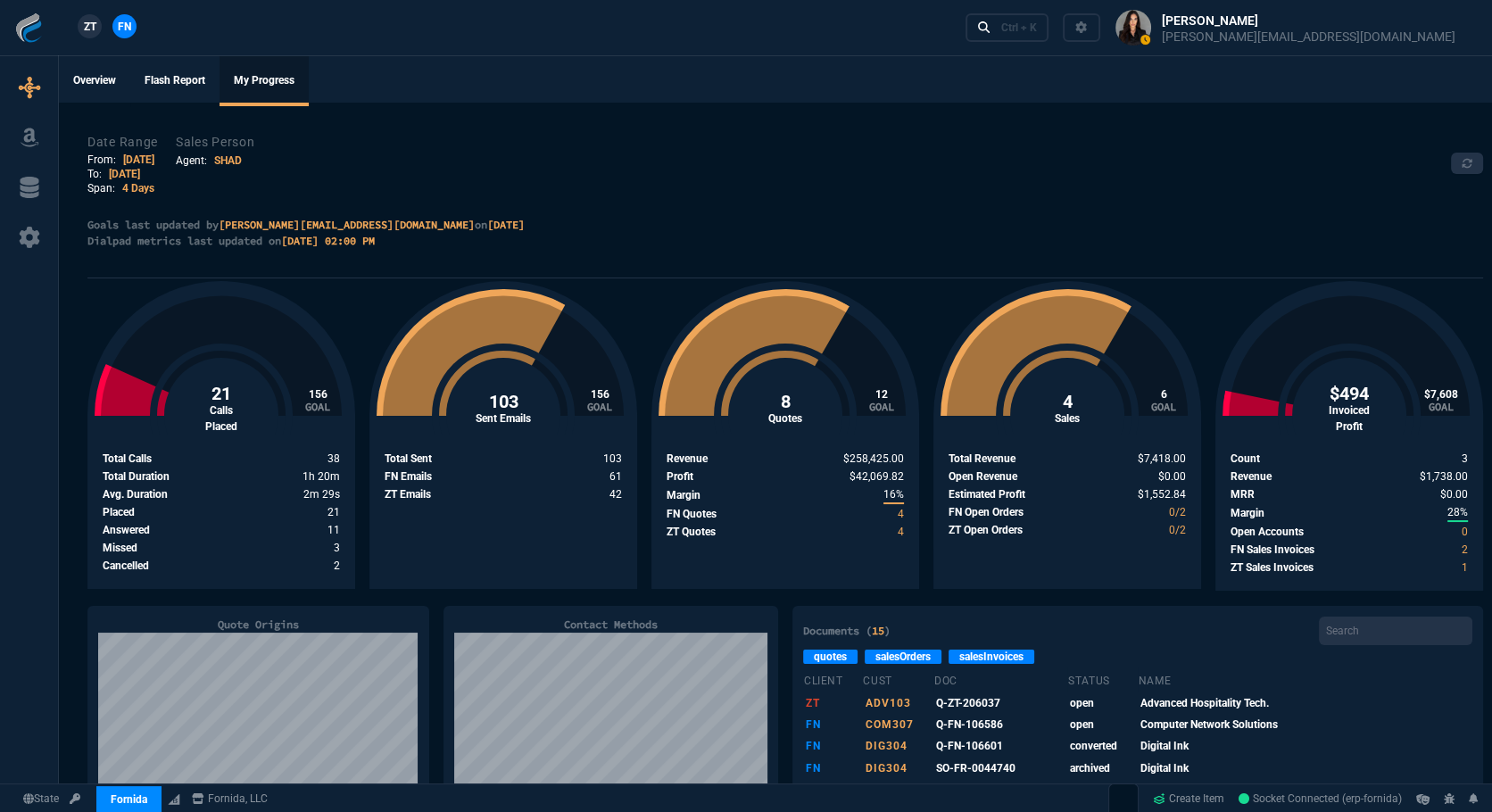
click at [149, 158] on link "8/4/25" at bounding box center [139, 159] width 31 height 12
select select "SHAD"
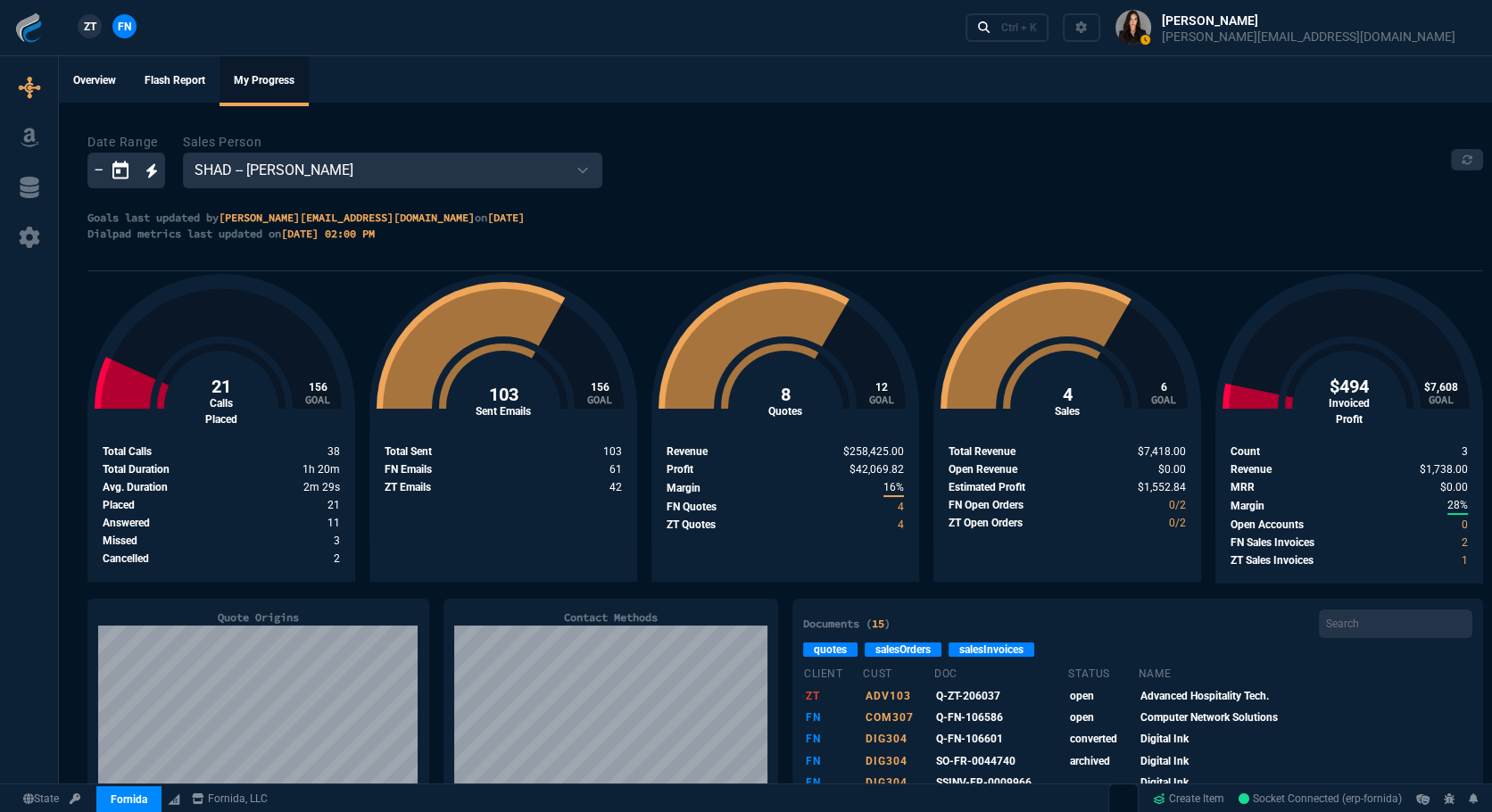
click at [112, 175] on icon "Open calendar" at bounding box center [119, 169] width 16 height 18
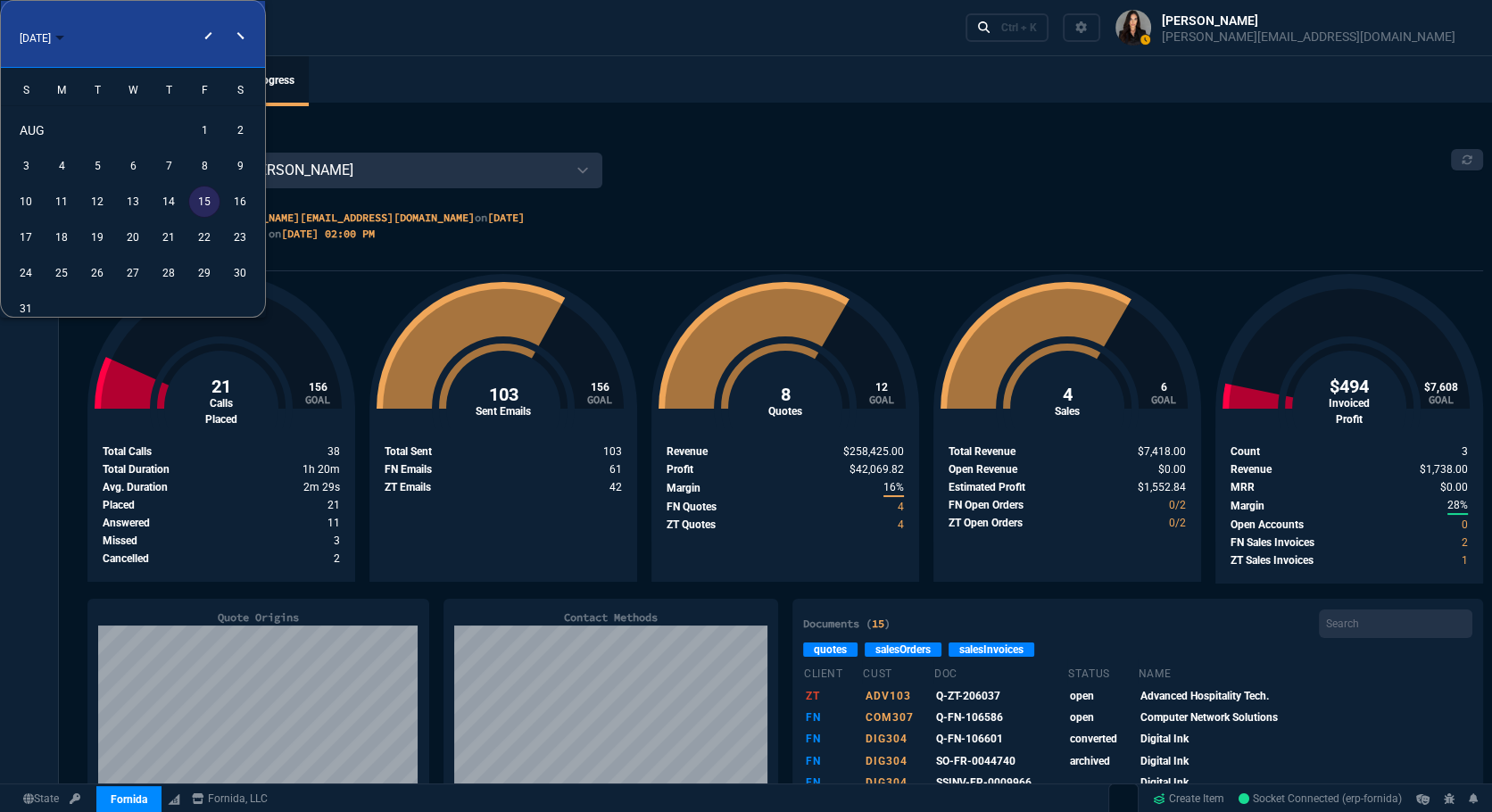
click at [63, 206] on div "11" at bounding box center [61, 201] width 32 height 32
click at [204, 203] on div "15" at bounding box center [204, 201] width 32 height 32
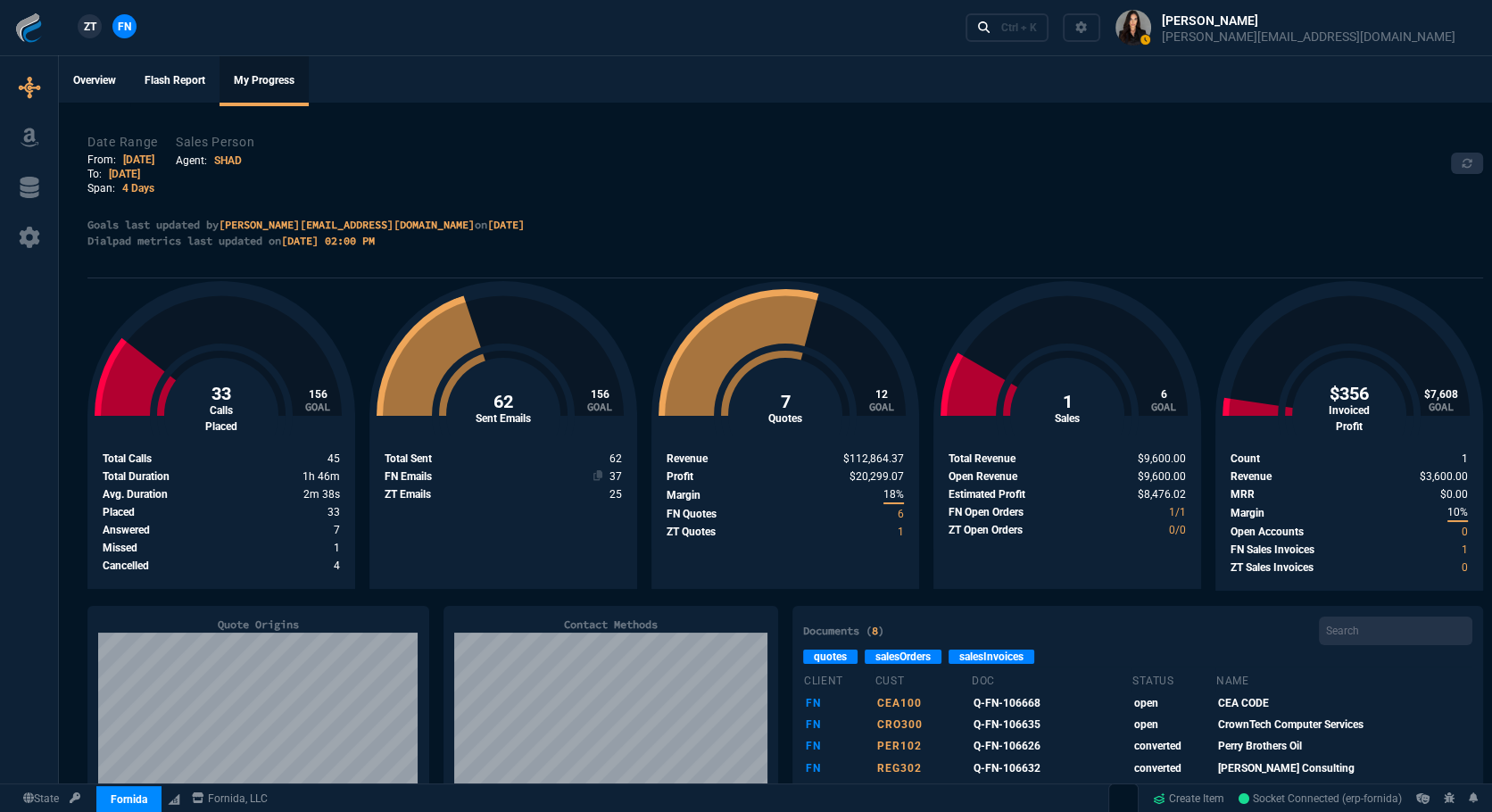
click at [340, 473] on span "37" at bounding box center [321, 476] width 37 height 12
click at [340, 493] on span "25" at bounding box center [321, 493] width 36 height 12
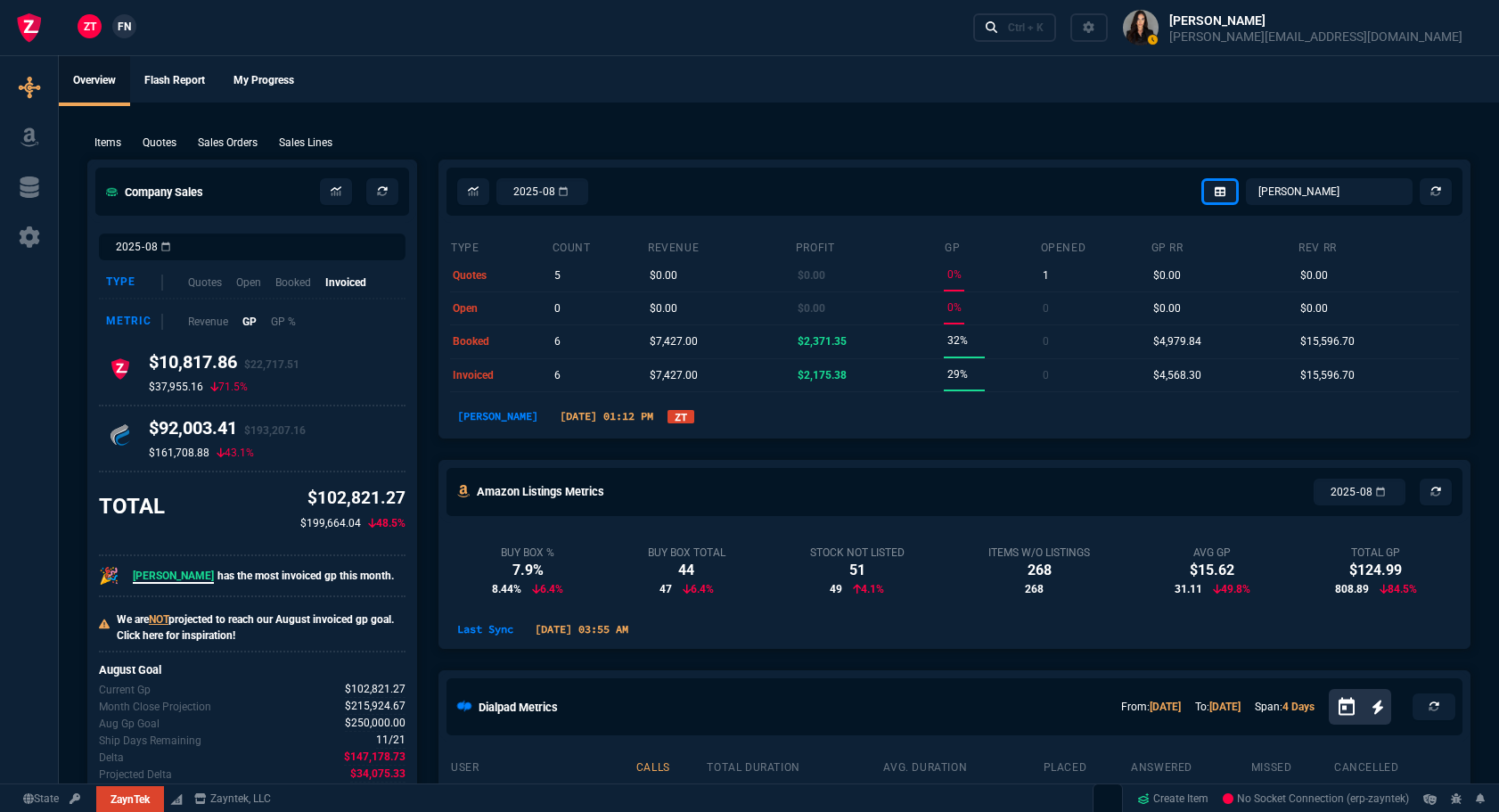
select select "12: [PERSON_NAME]"
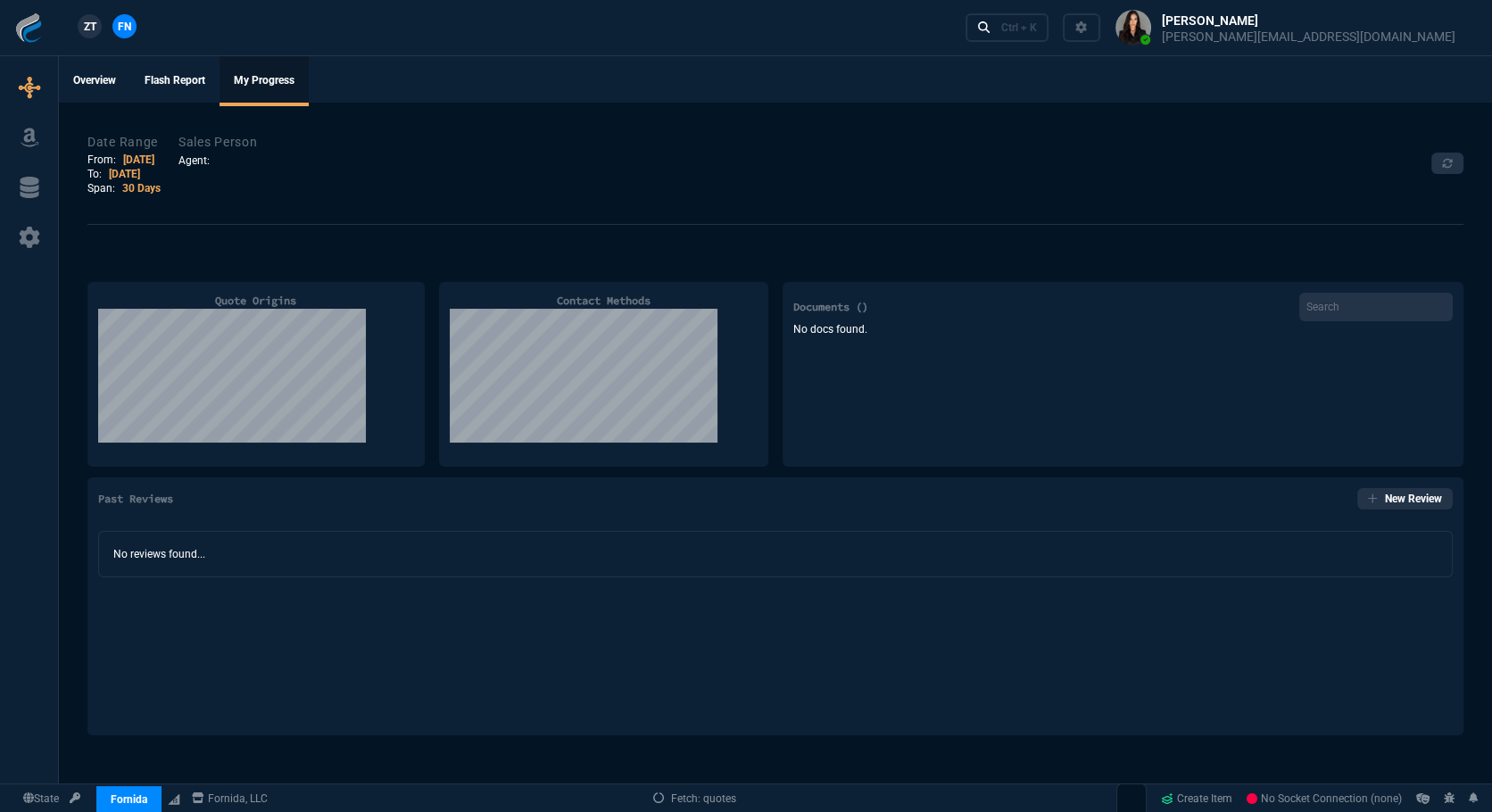
select select
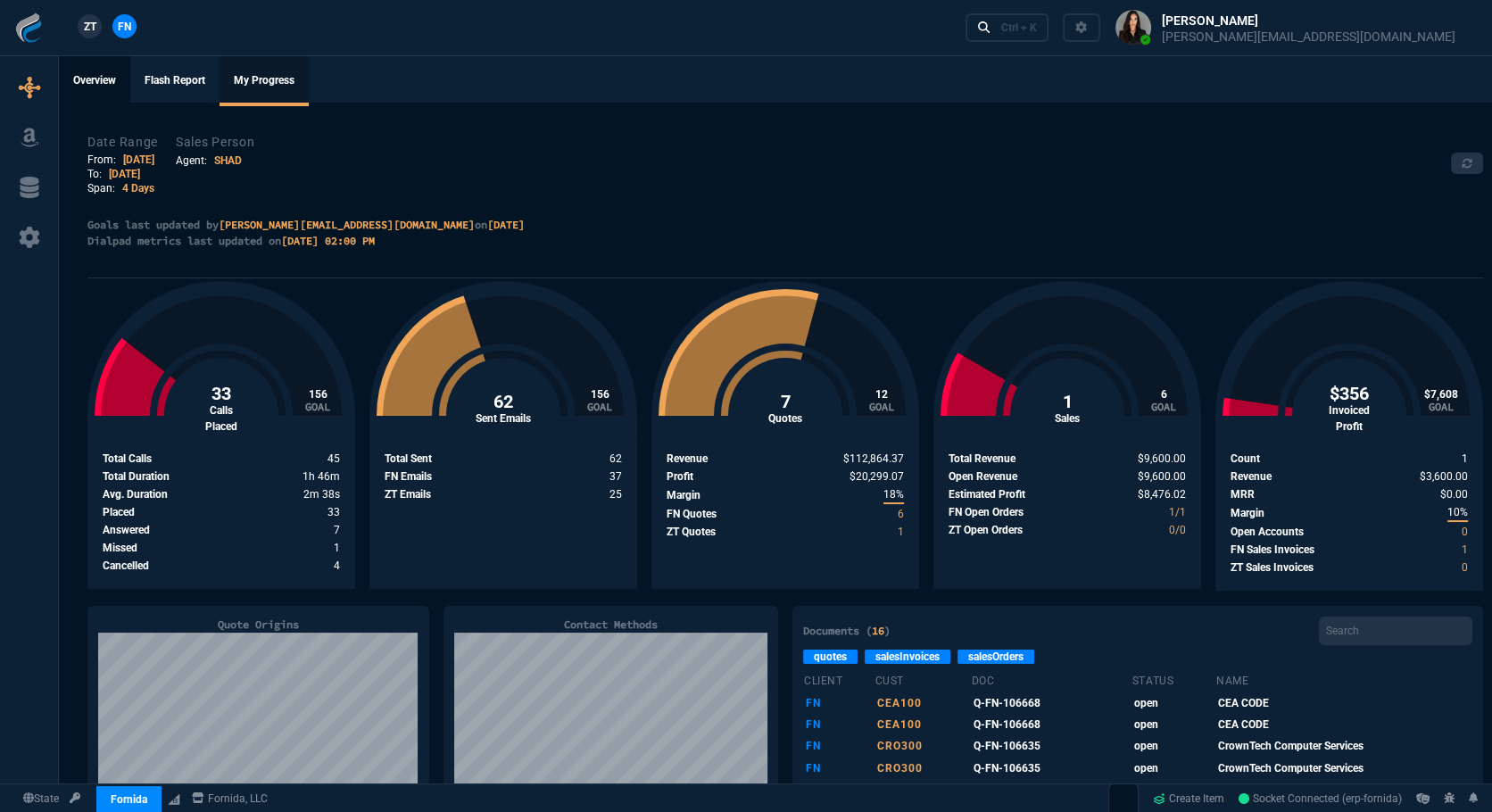
click at [118, 85] on link "Overview" at bounding box center [94, 81] width 71 height 50
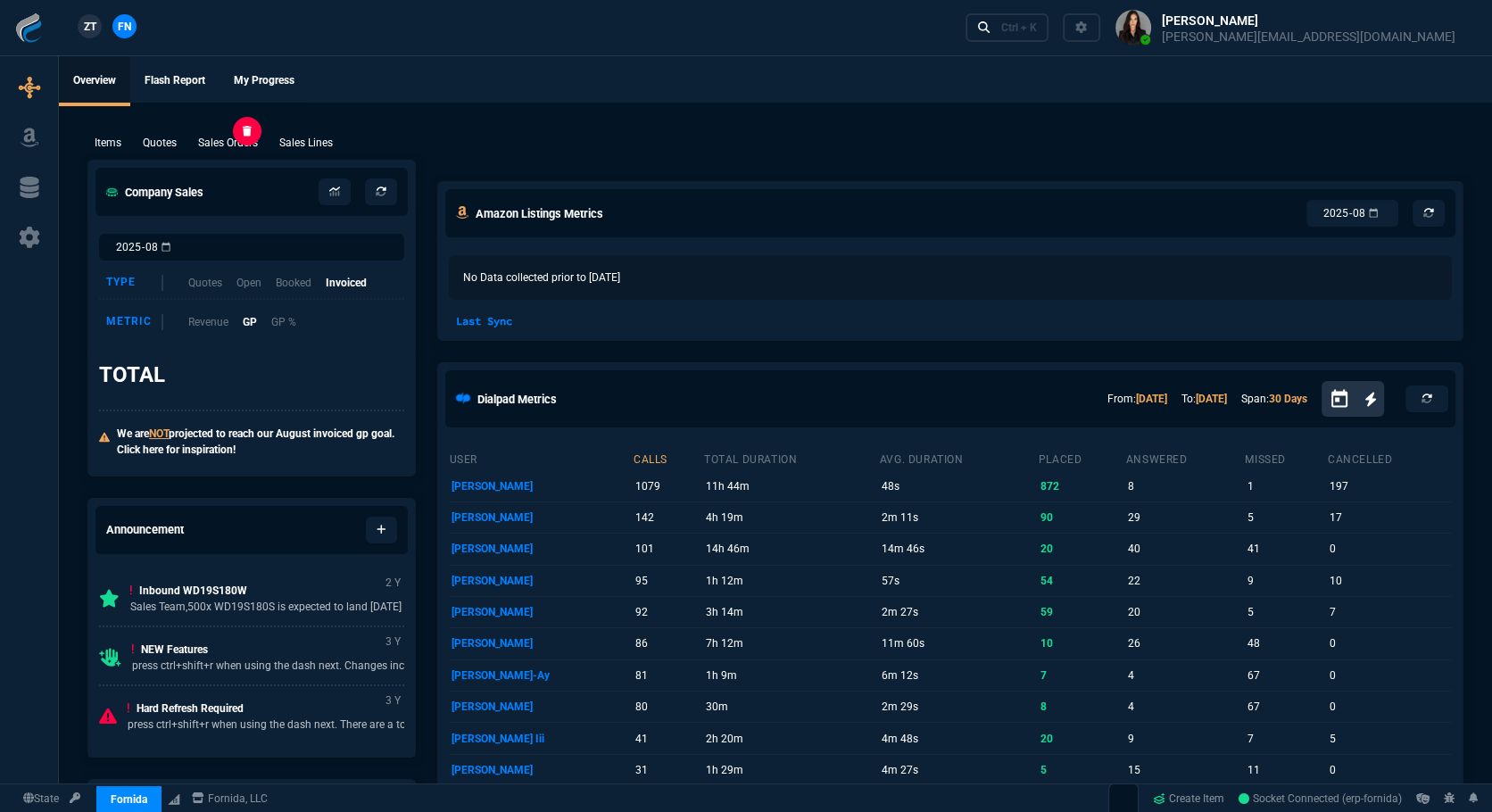
select select "12: [PERSON_NAME]"
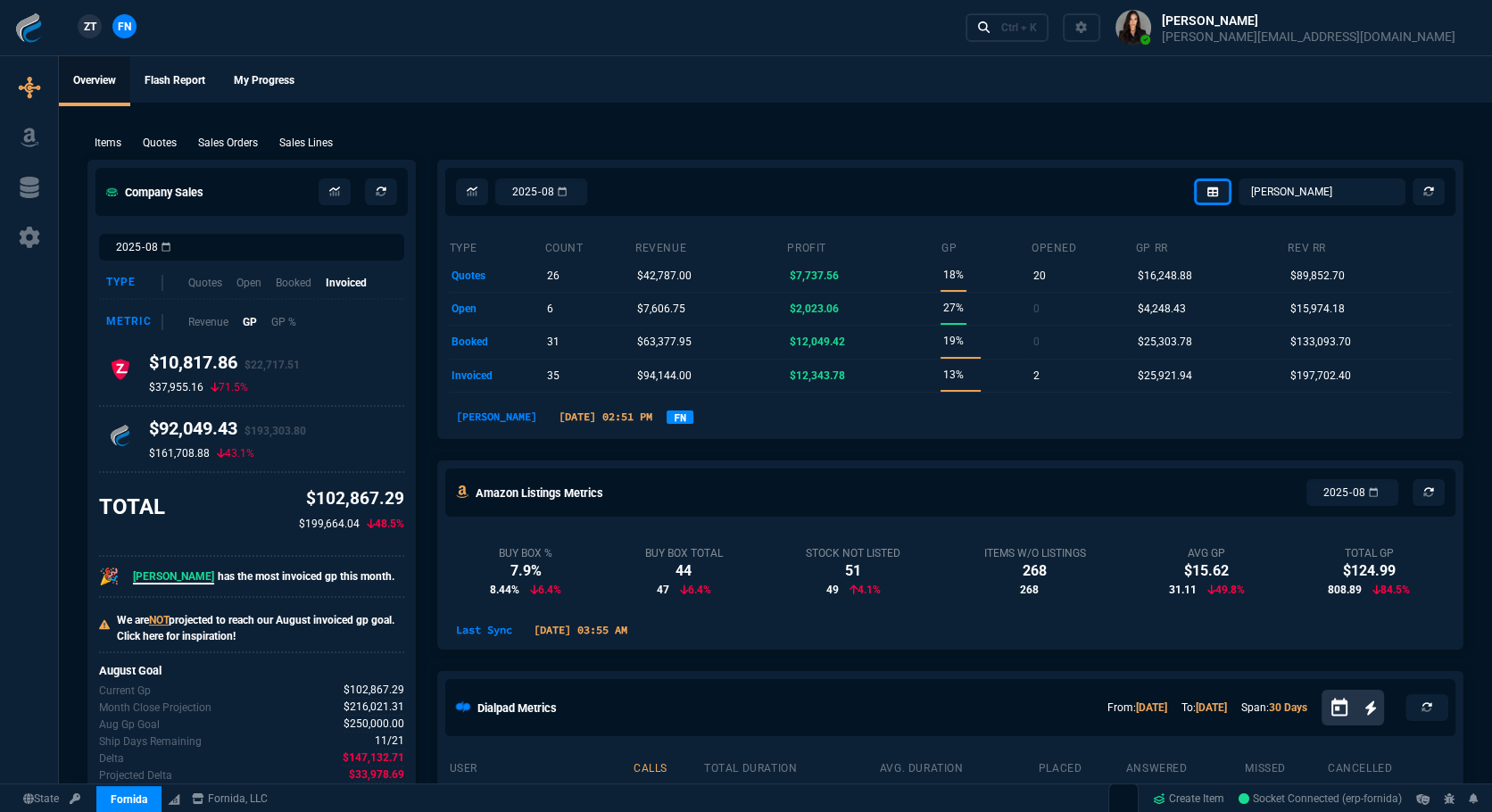
click at [241, 143] on p "Sales Orders" at bounding box center [228, 142] width 60 height 16
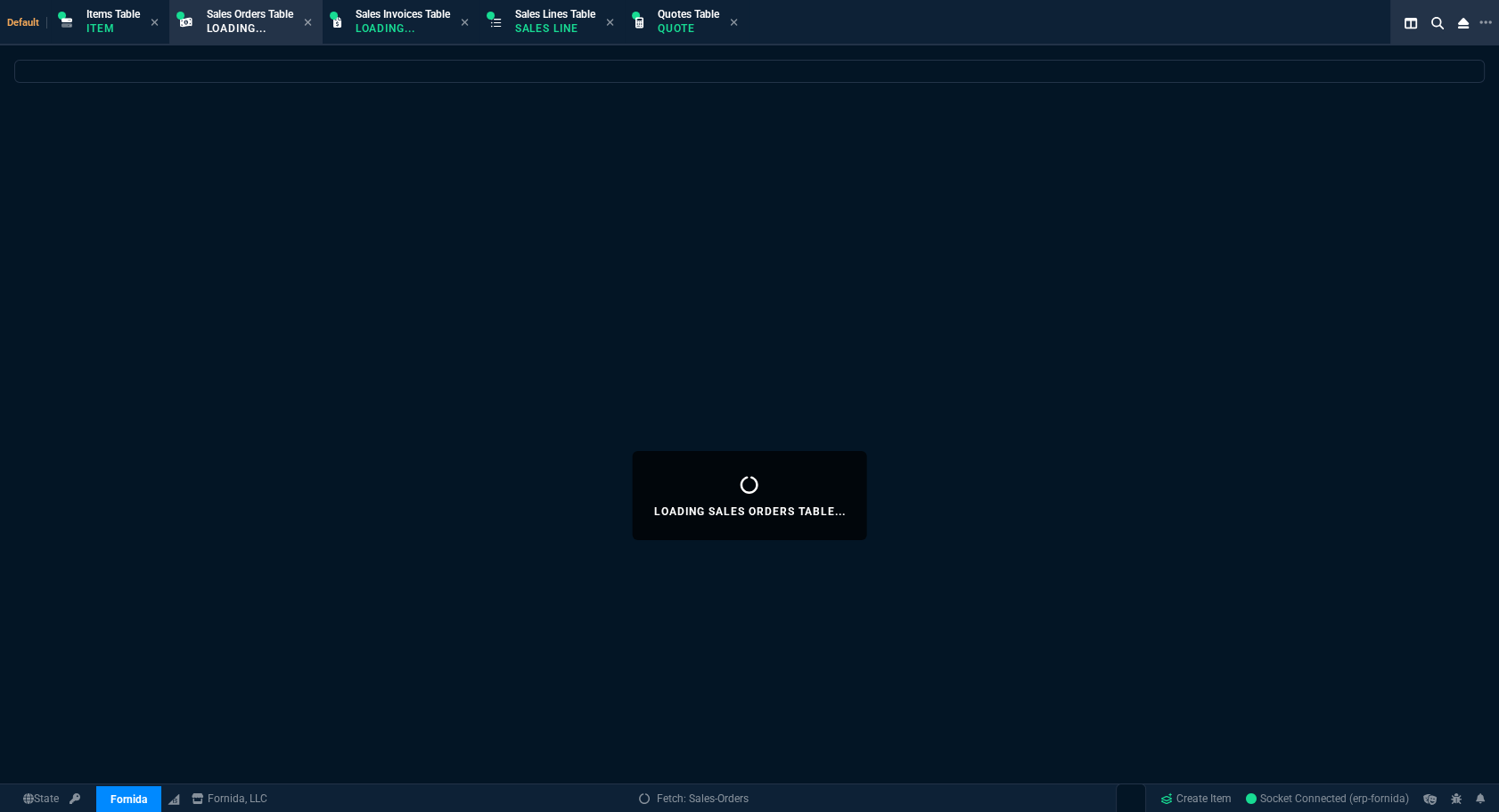
select select
